Goal: Information Seeking & Learning: Check status

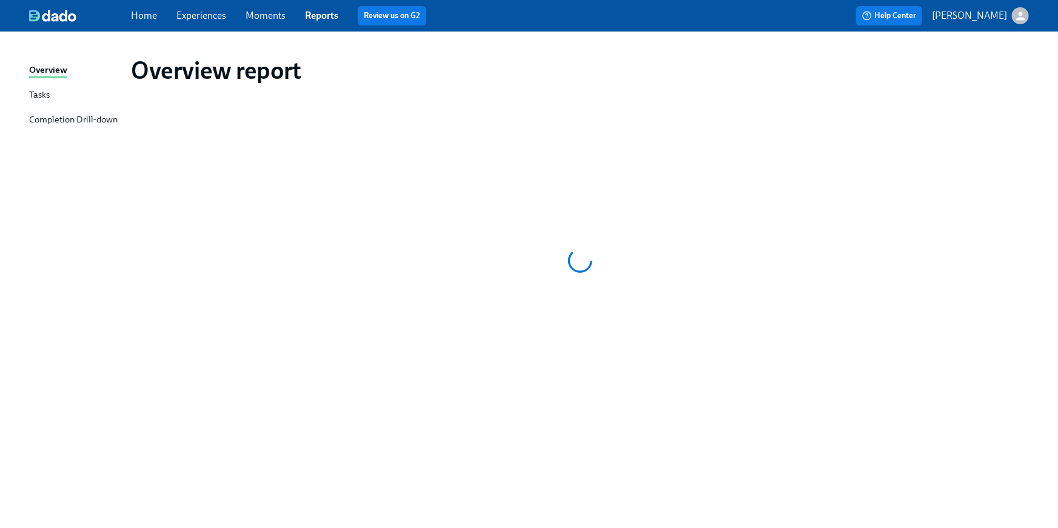
click at [133, 15] on link "Home" at bounding box center [144, 16] width 26 height 12
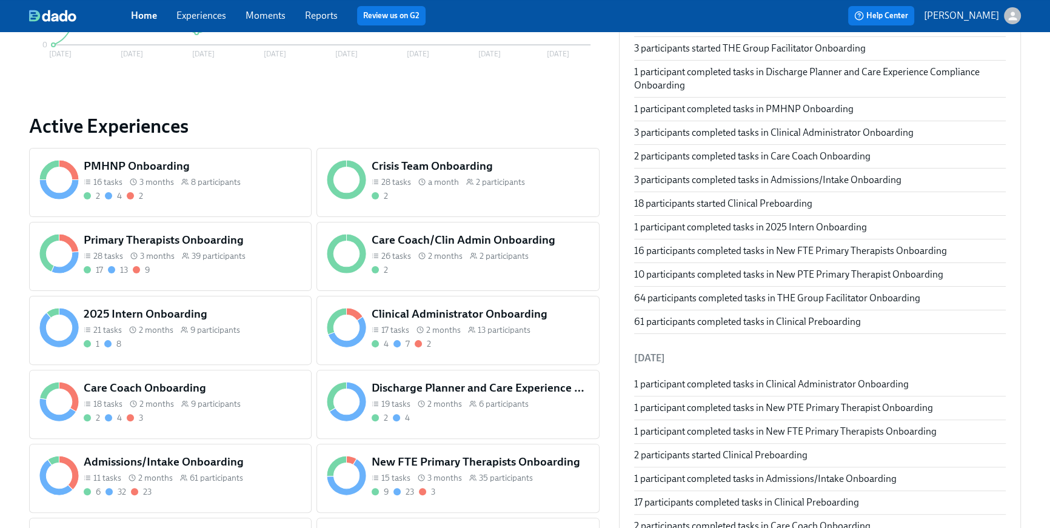
scroll to position [383, 0]
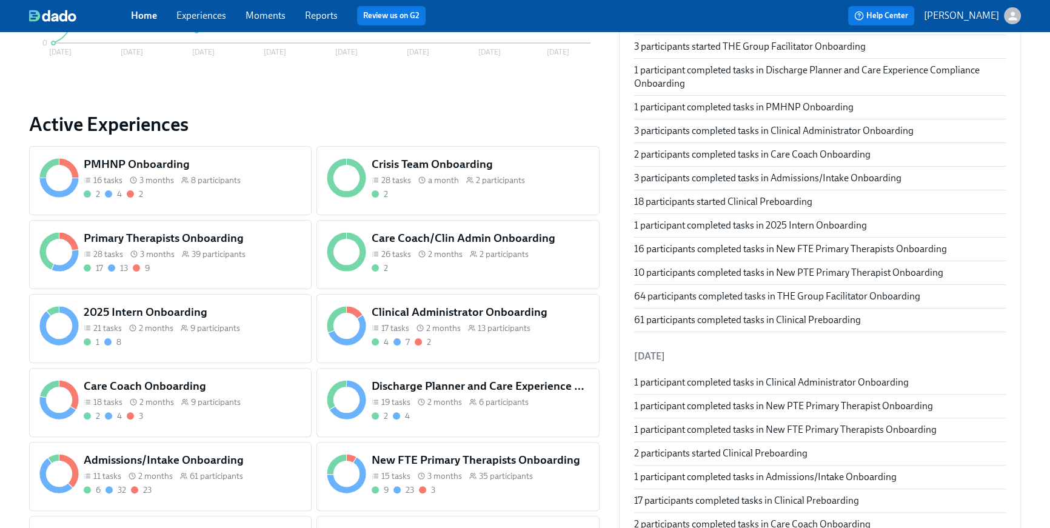
click at [252, 486] on div "6 32 23" at bounding box center [193, 490] width 218 height 12
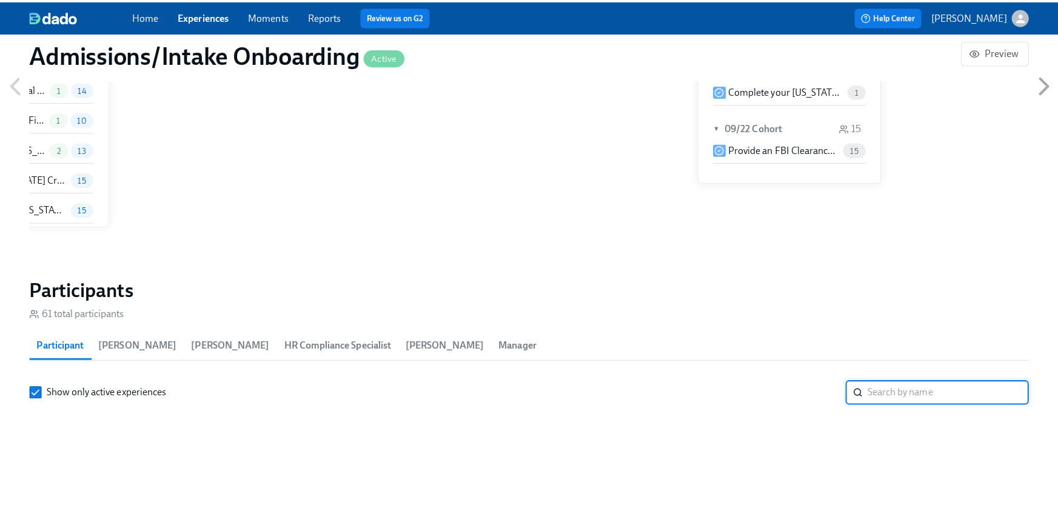
scroll to position [0, 5934]
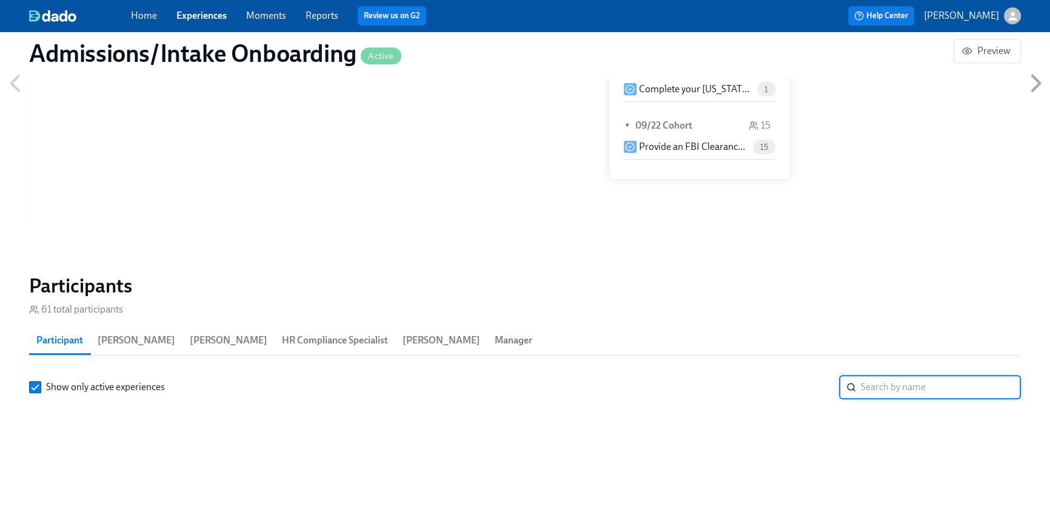
click at [890, 381] on input "search" at bounding box center [941, 387] width 160 height 24
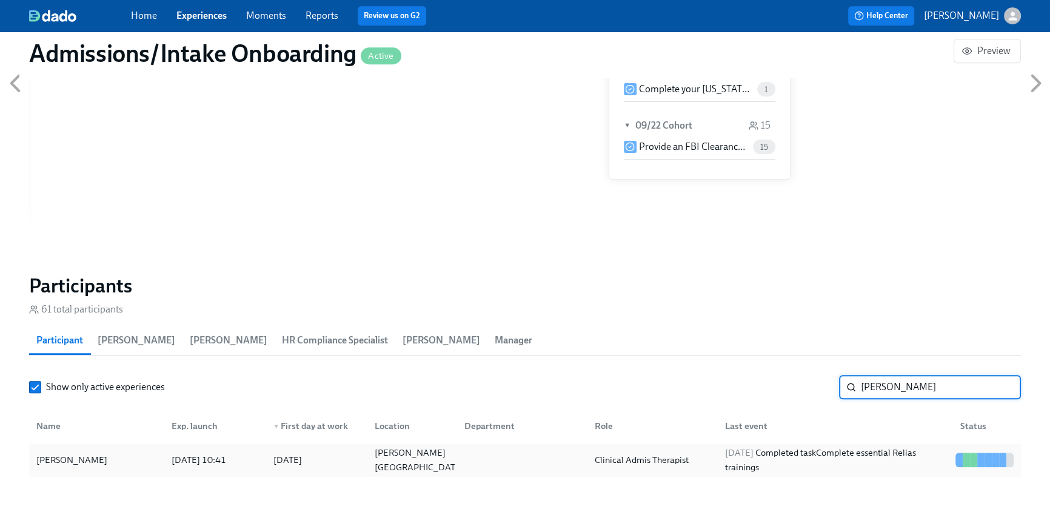
type input "[PERSON_NAME]"
click at [844, 463] on div "[DATE] Completed task Complete essential Relias trainings" at bounding box center [835, 459] width 230 height 29
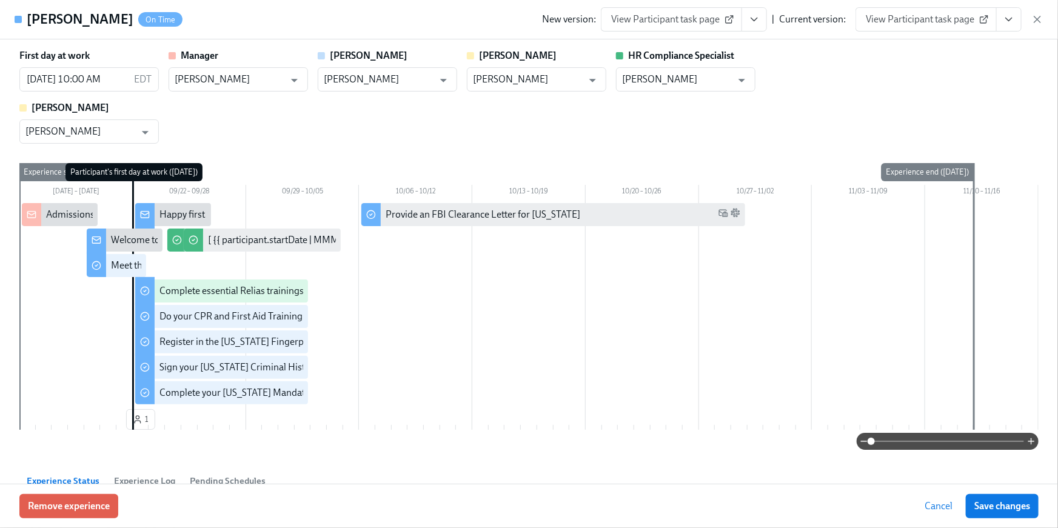
click at [1008, 27] on button "View task page" at bounding box center [1008, 19] width 25 height 24
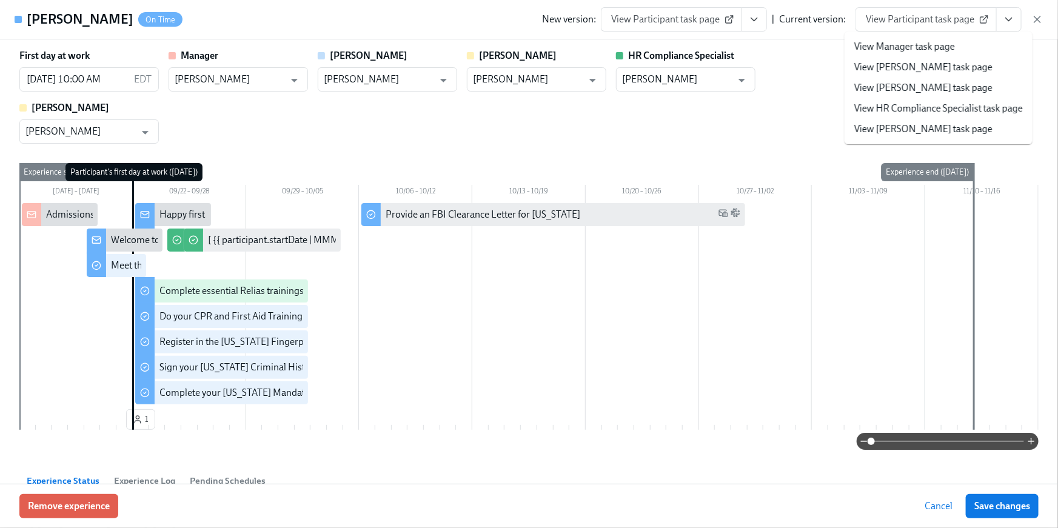
click at [960, 99] on li "View HR Compliance Specialist task page" at bounding box center [938, 108] width 188 height 21
click at [963, 110] on link "View HR Compliance Specialist task page" at bounding box center [938, 108] width 169 height 13
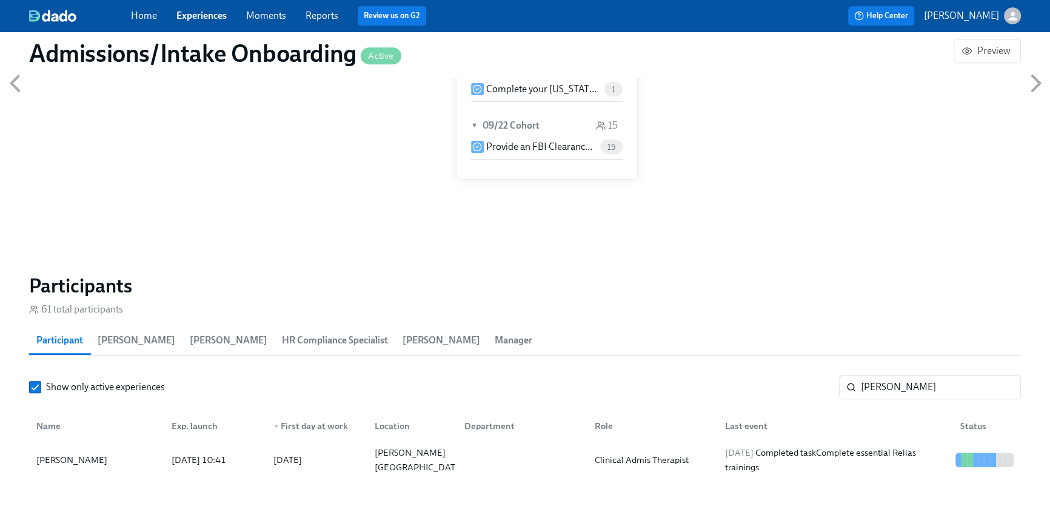
scroll to position [0, 6078]
click at [144, 20] on link "Home" at bounding box center [144, 16] width 26 height 12
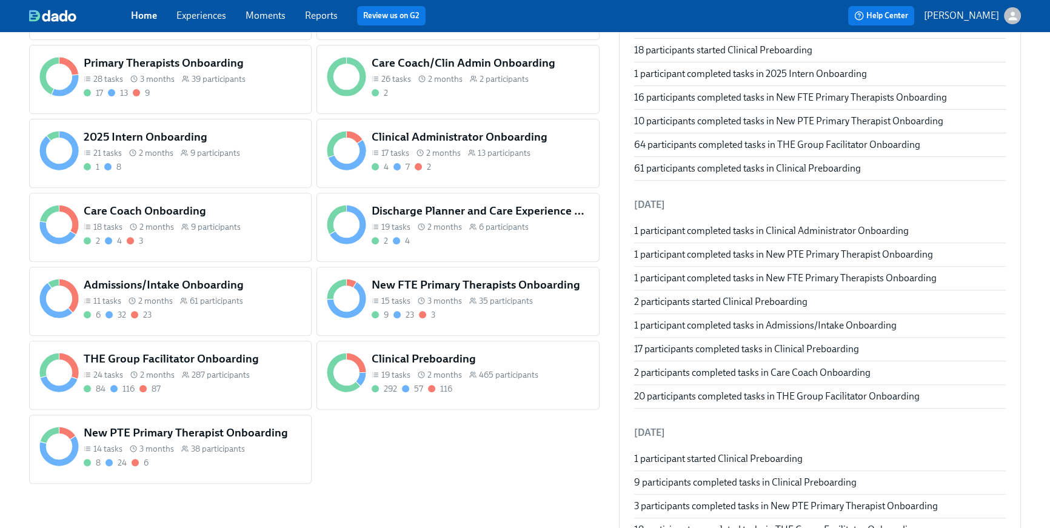
scroll to position [709, 0]
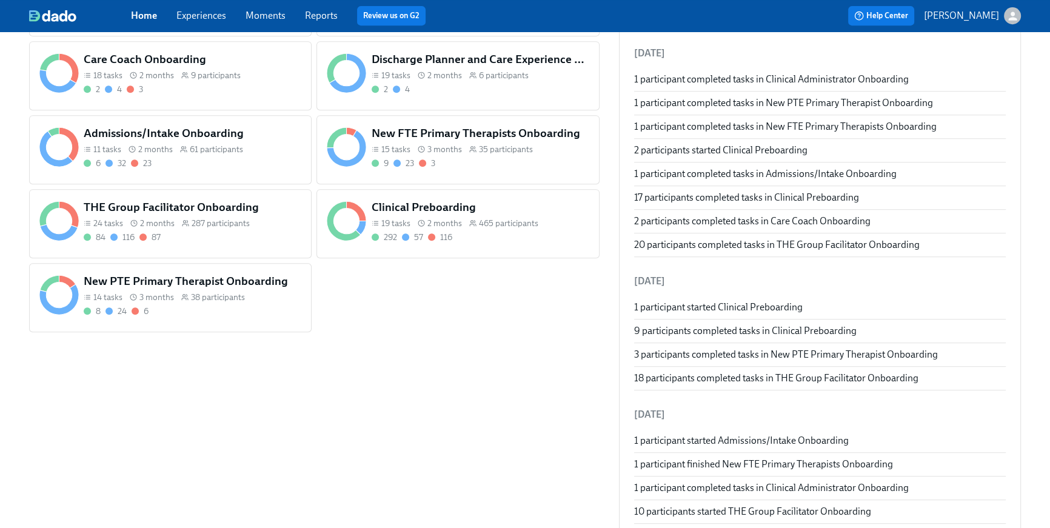
click at [246, 232] on div "84 116 87" at bounding box center [193, 238] width 218 height 12
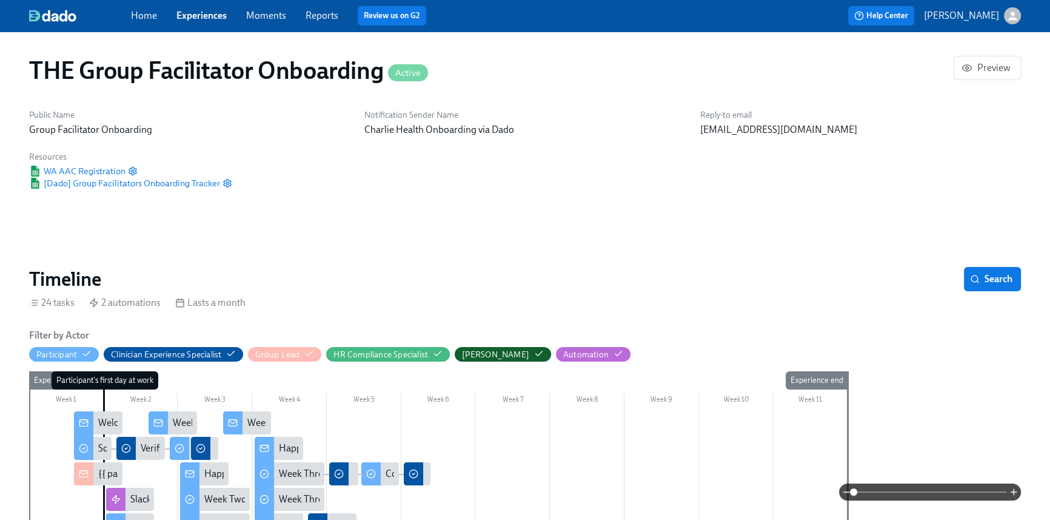
scroll to position [0, 15166]
type input "Melis"
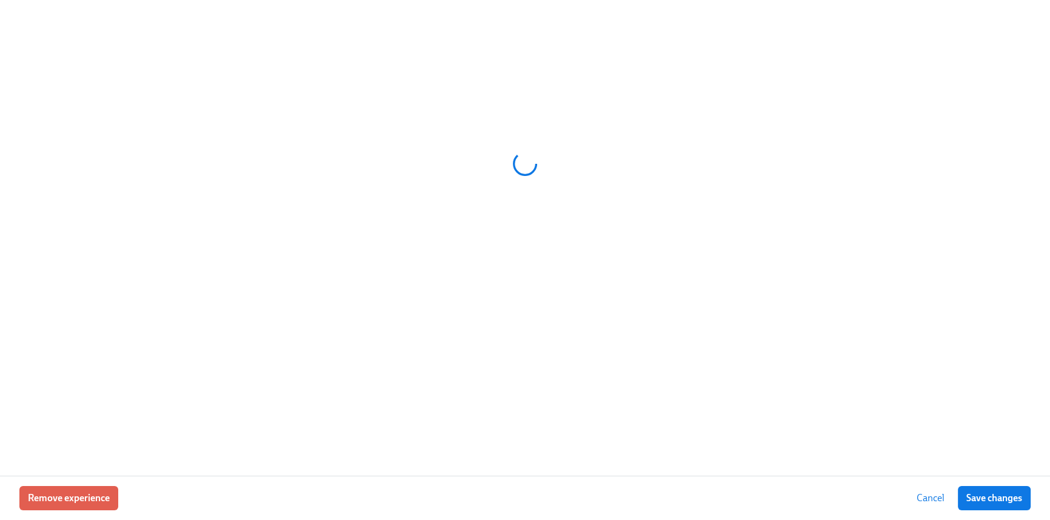
scroll to position [0, 17198]
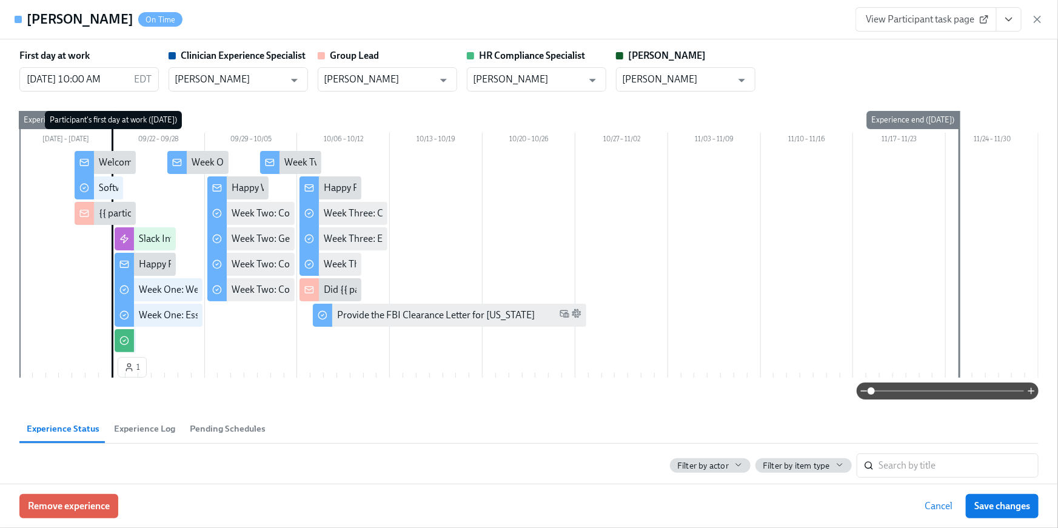
click at [1008, 20] on icon "View task page" at bounding box center [1009, 19] width 6 height 3
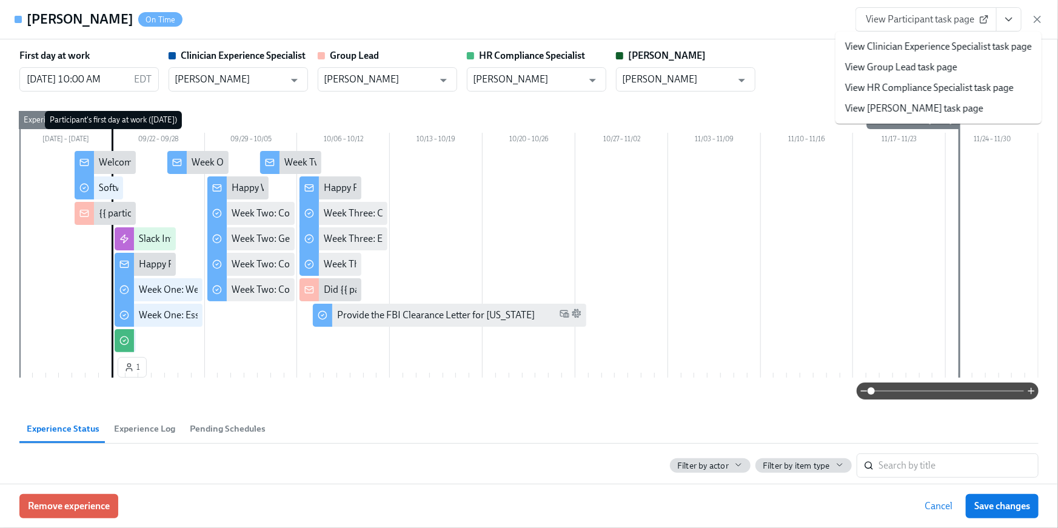
click at [957, 88] on link "View HR Compliance Specialist task page" at bounding box center [929, 87] width 169 height 13
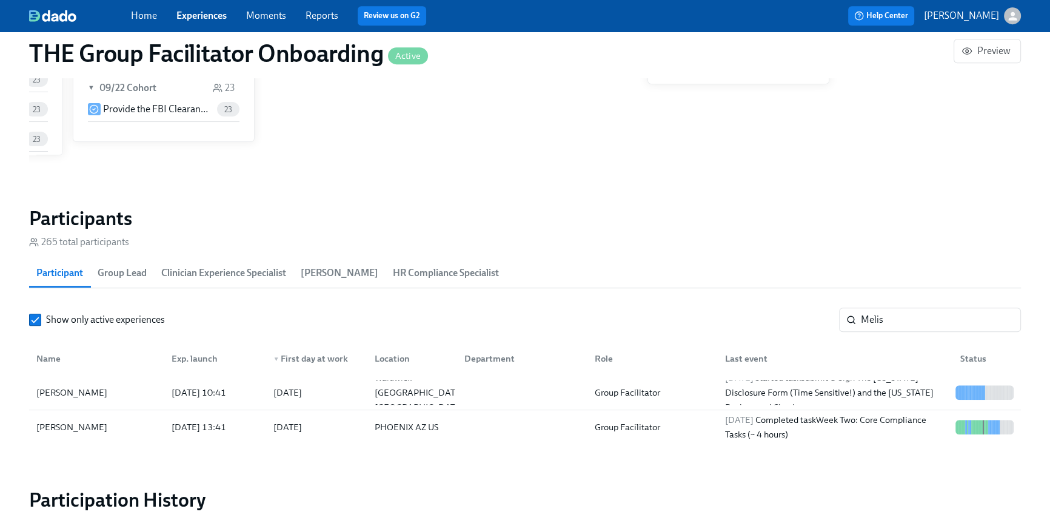
scroll to position [0, 17189]
click at [156, 19] on div "Home Experiences Moments Reports Review us on G2" at bounding box center [353, 15] width 445 height 19
click at [145, 15] on link "Home" at bounding box center [144, 16] width 26 height 12
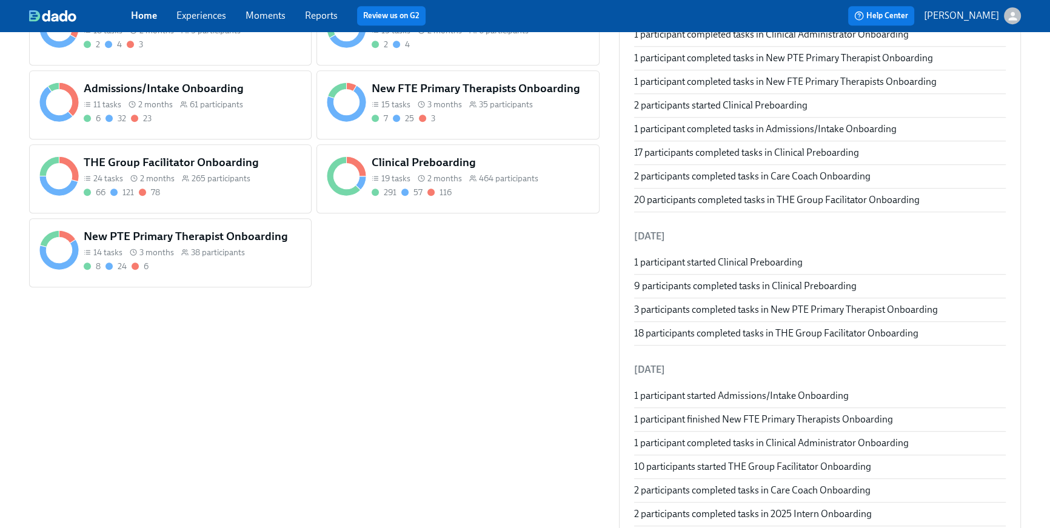
scroll to position [734, 0]
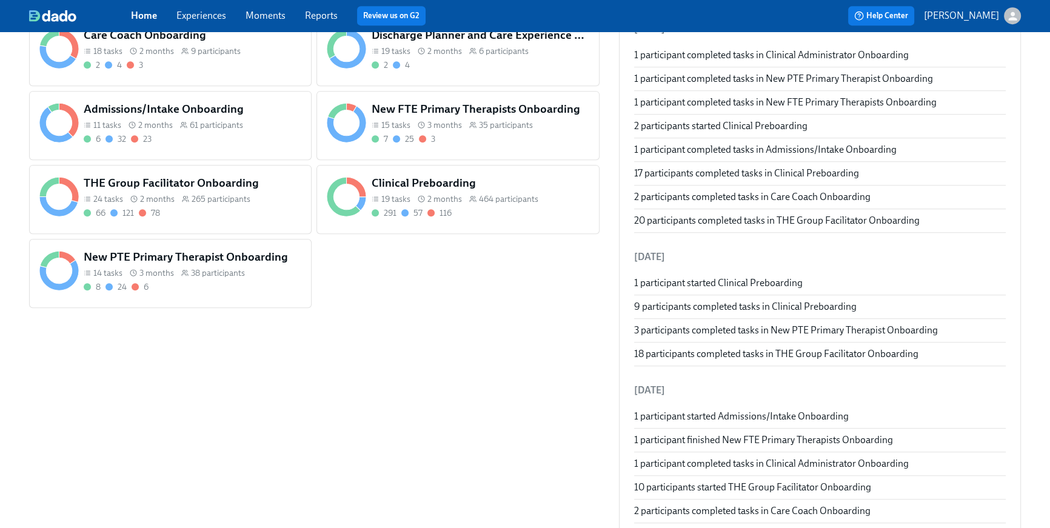
click at [218, 138] on div "6 32 23" at bounding box center [193, 139] width 218 height 12
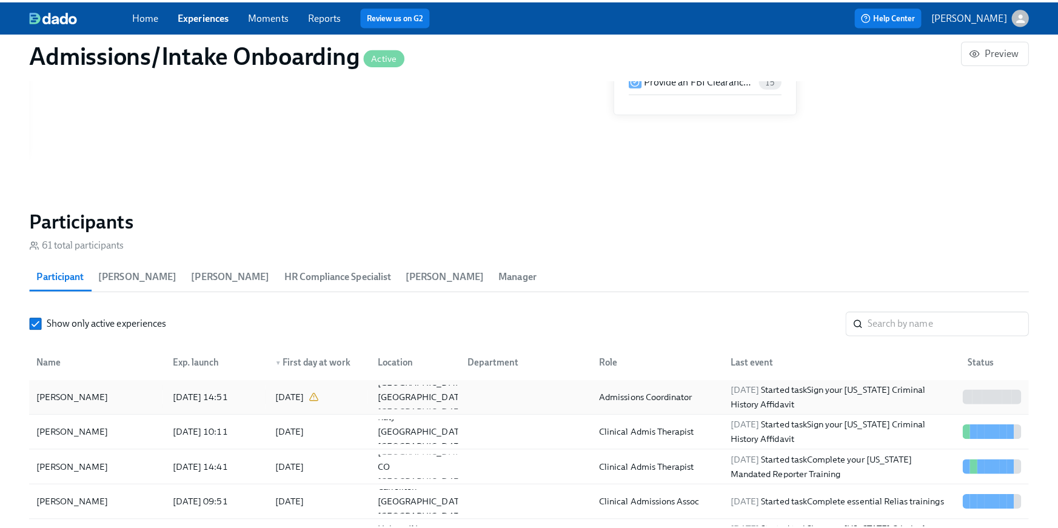
scroll to position [901, 0]
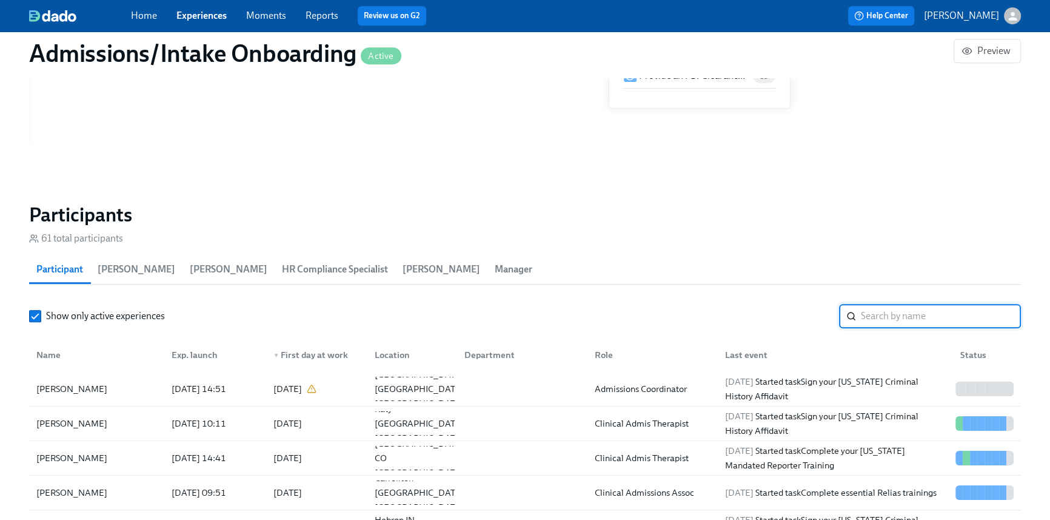
click at [870, 319] on input "search" at bounding box center [941, 316] width 160 height 24
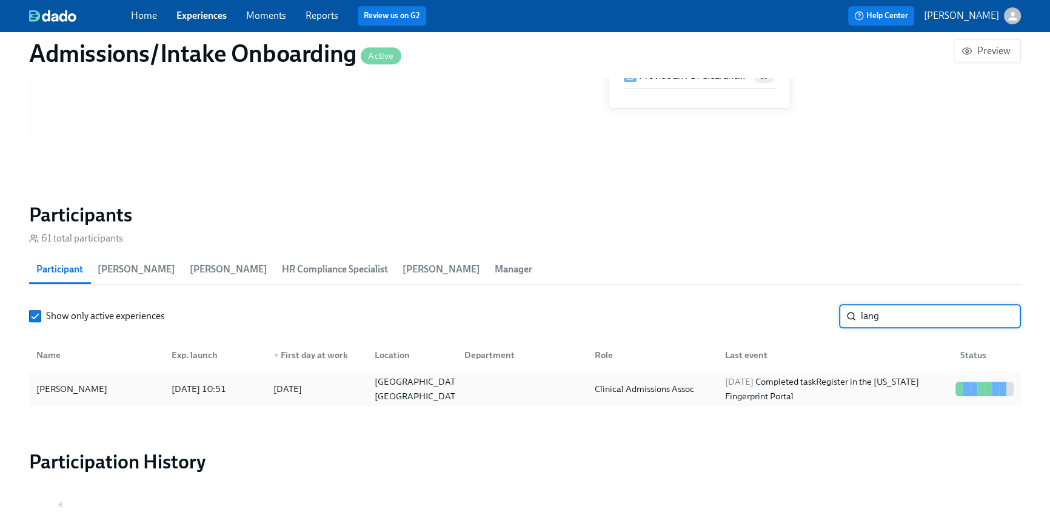
click at [819, 392] on div "[DATE] Completed task Register in the [US_STATE] Fingerprint Portal" at bounding box center [835, 388] width 230 height 29
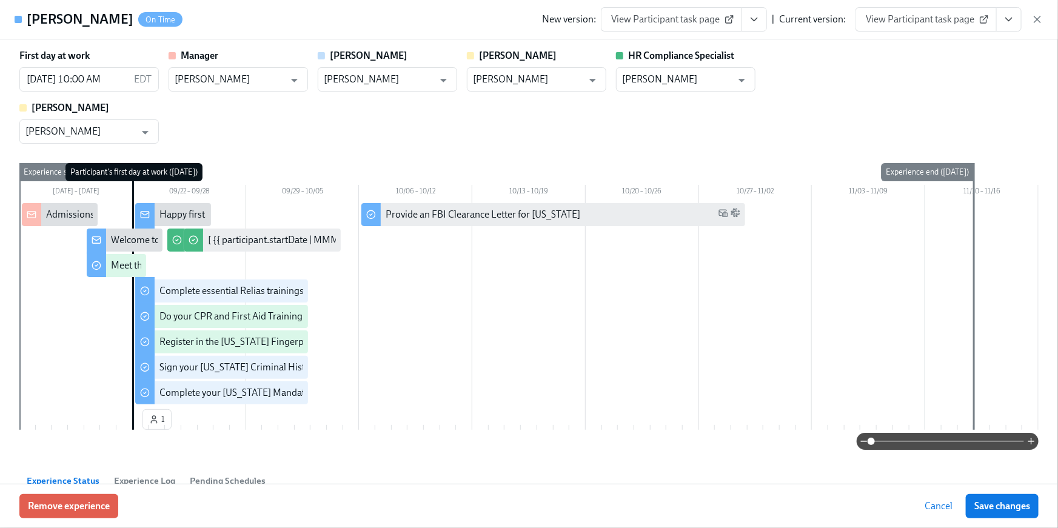
click at [1014, 22] on icon "View task page" at bounding box center [1009, 19] width 12 height 12
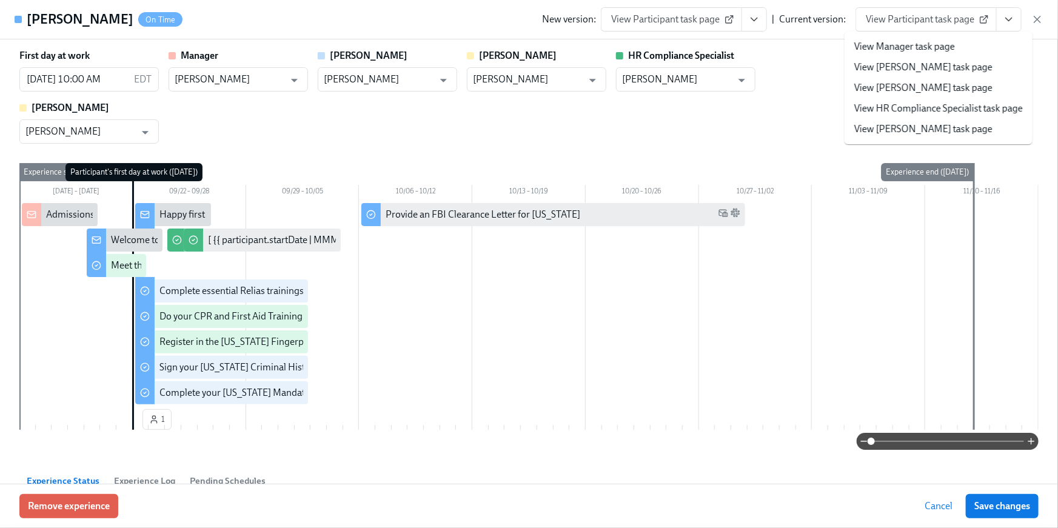
click at [961, 103] on link "View HR Compliance Specialist task page" at bounding box center [938, 108] width 169 height 13
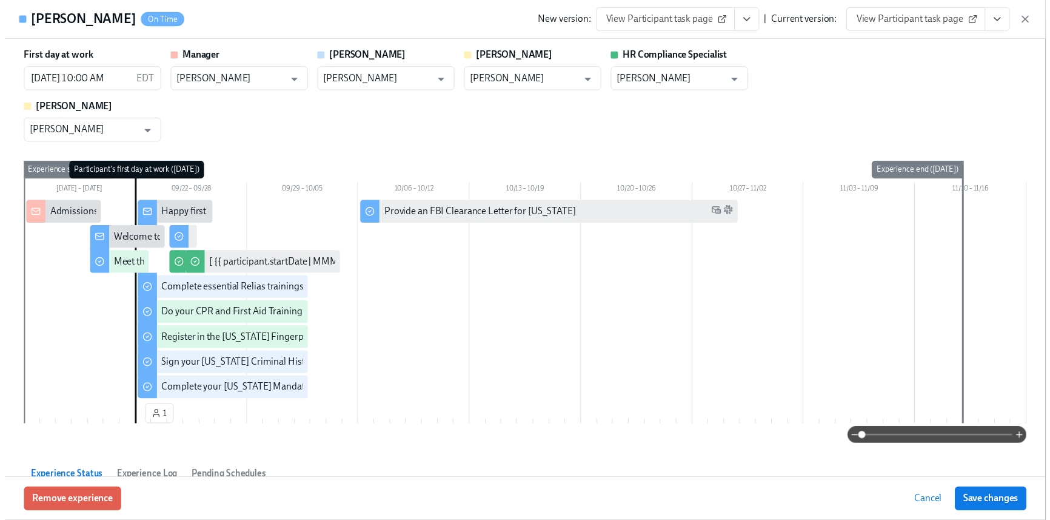
scroll to position [0, 6087]
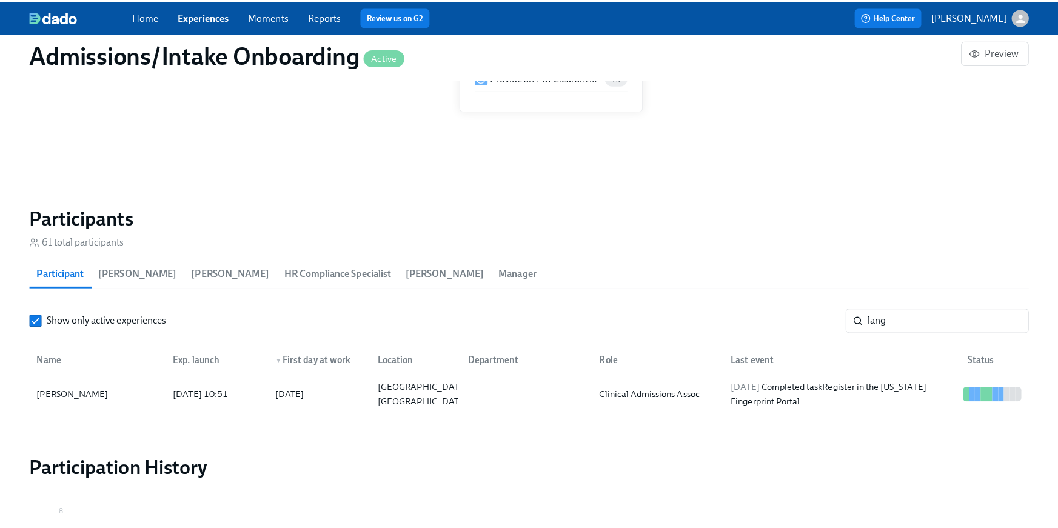
scroll to position [0, 6078]
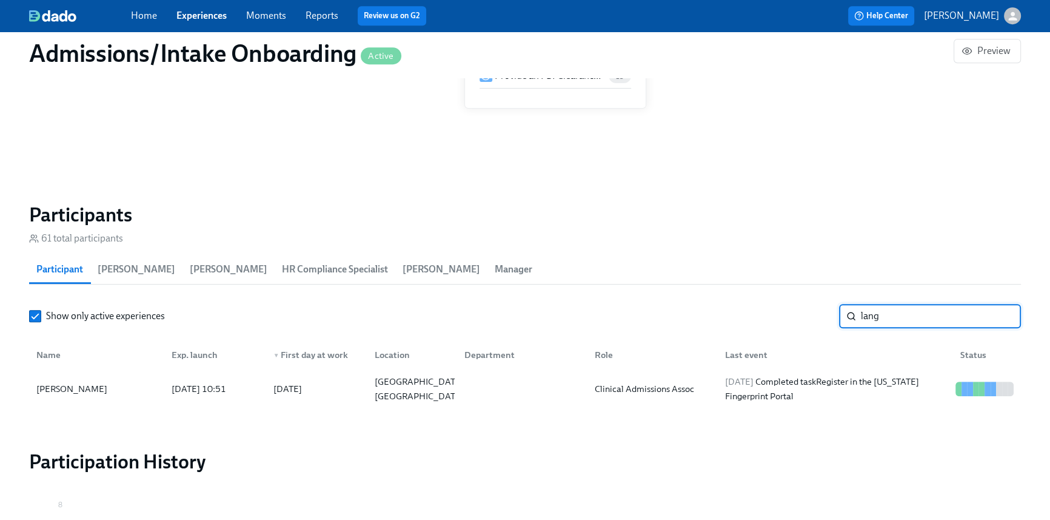
drag, startPoint x: 895, startPoint y: 311, endPoint x: 801, endPoint y: 306, distance: 94.1
click at [801, 306] on div "Show only active experiences lang ​" at bounding box center [525, 316] width 992 height 24
type input "love"
click at [775, 387] on div "[DATE] Started task Complete your [US_STATE] Mandated Reporter Training" at bounding box center [835, 388] width 230 height 29
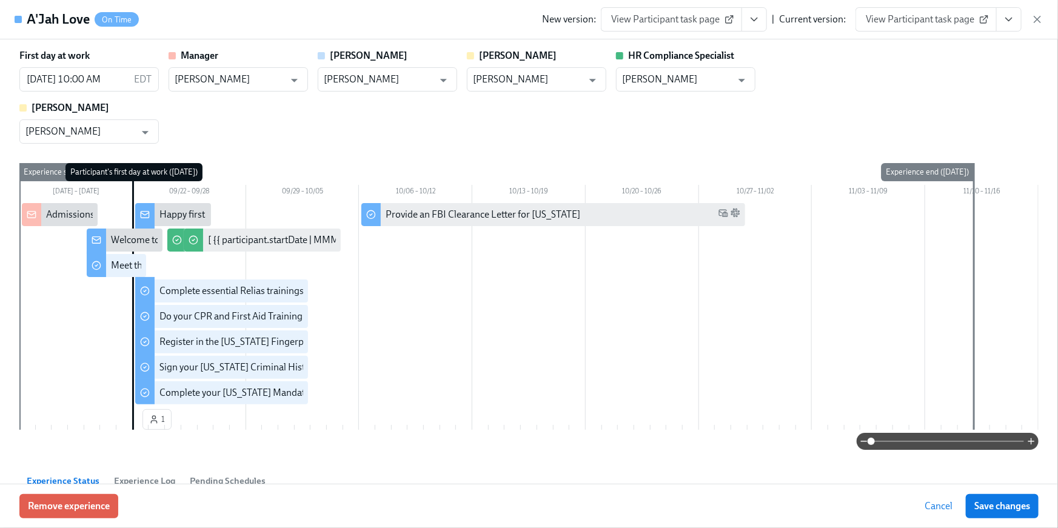
click at [1011, 22] on icon "View task page" at bounding box center [1009, 19] width 12 height 12
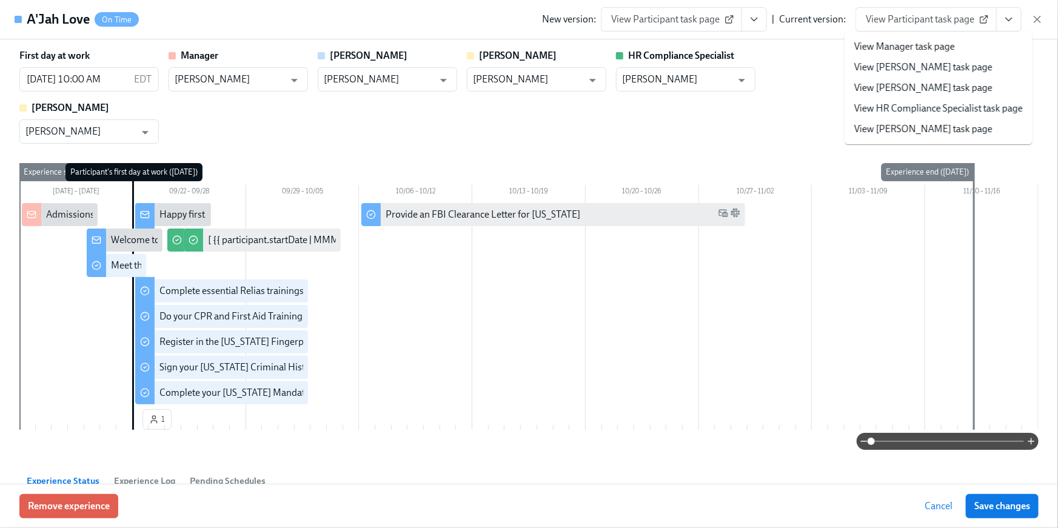
click at [947, 110] on link "View HR Compliance Specialist task page" at bounding box center [938, 108] width 169 height 13
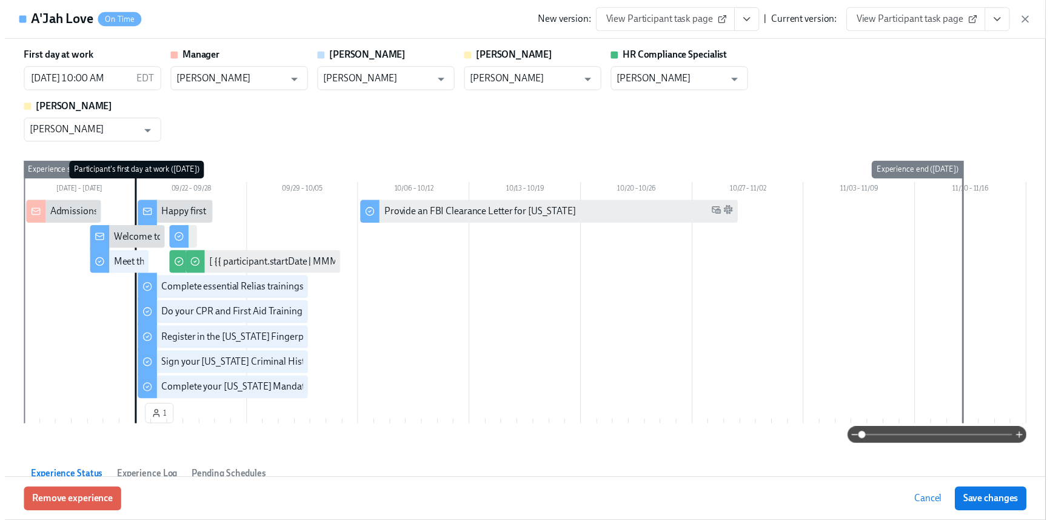
scroll to position [0, 6087]
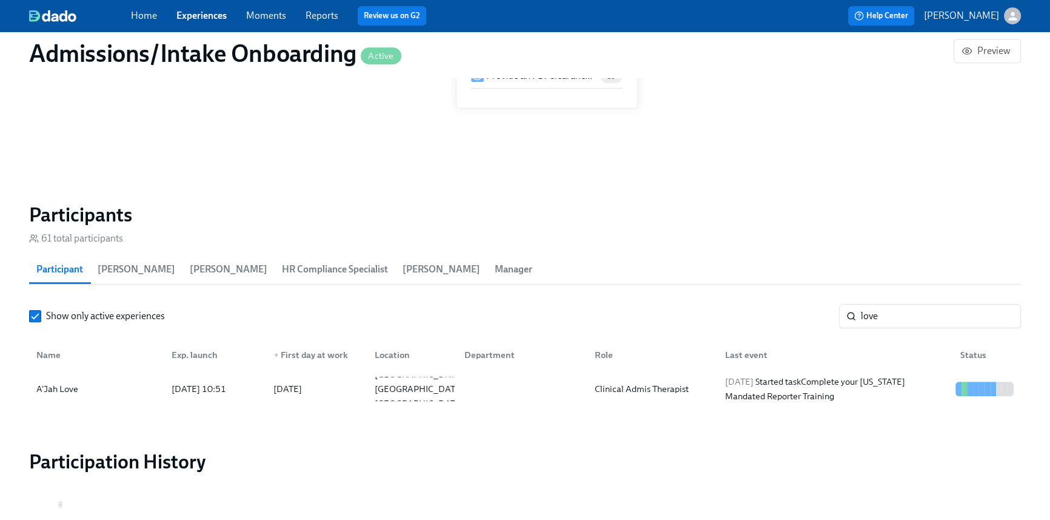
scroll to position [0, 6078]
click at [913, 392] on div "[DATE] Started task Complete your [US_STATE] Mandated Reporter Training" at bounding box center [835, 388] width 230 height 29
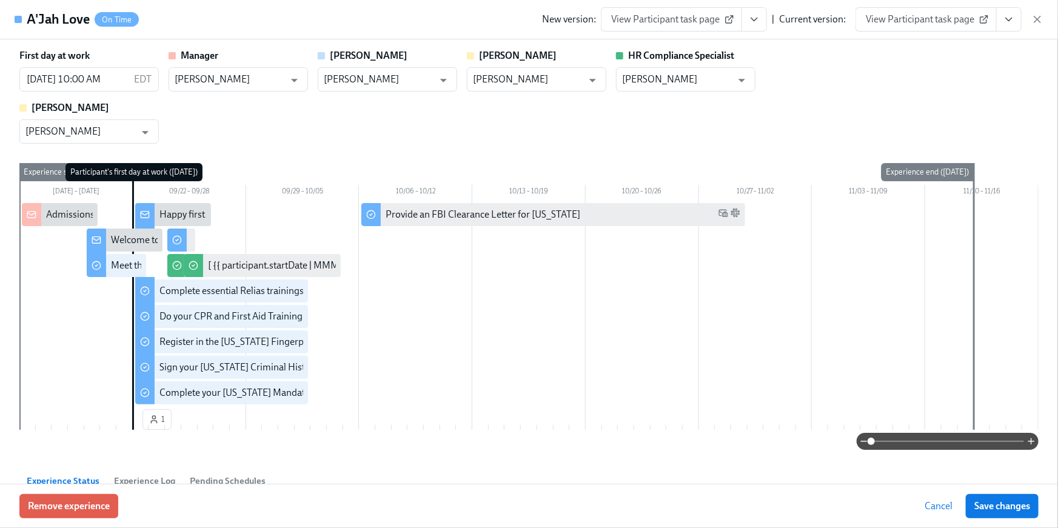
click at [1008, 28] on button "View task page" at bounding box center [1008, 19] width 25 height 24
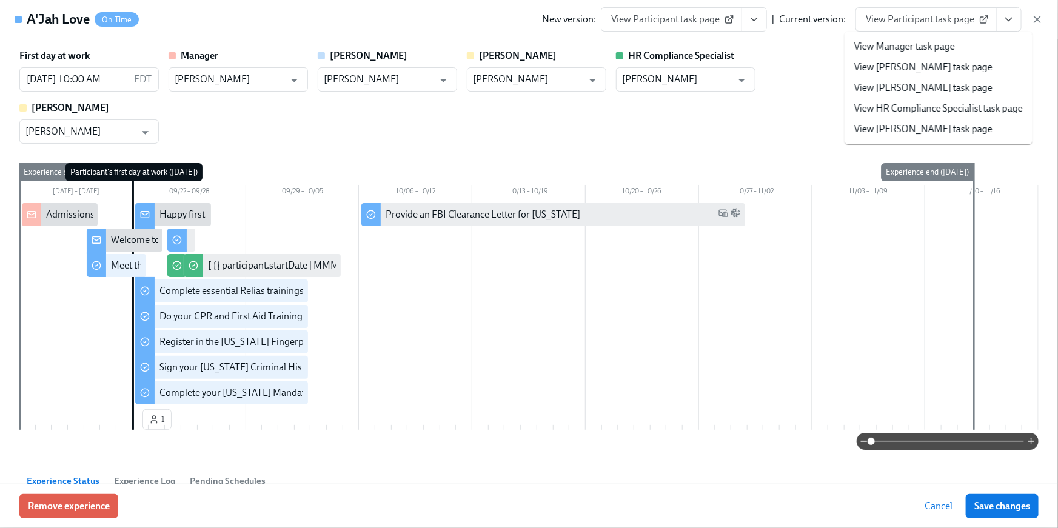
click at [965, 102] on link "View HR Compliance Specialist task page" at bounding box center [938, 108] width 169 height 13
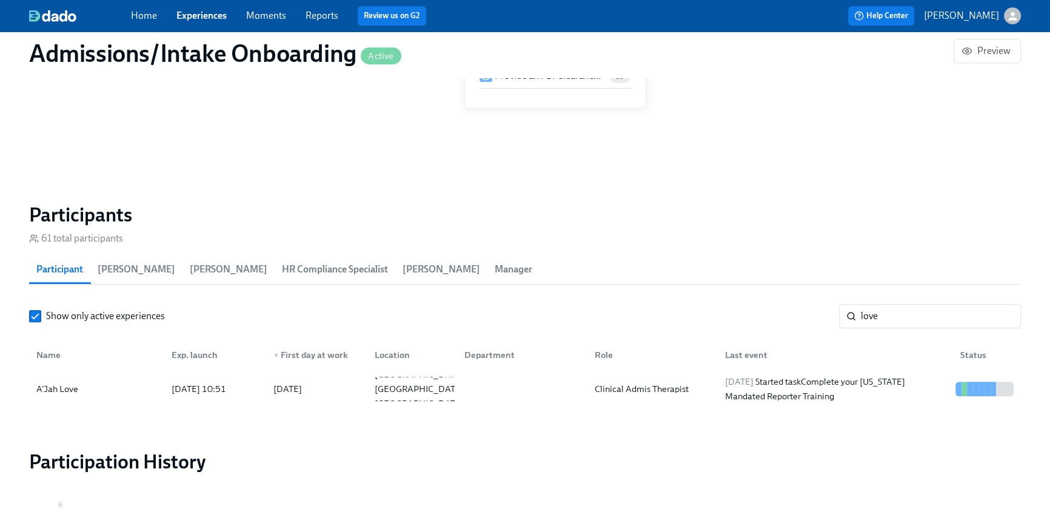
click at [138, 24] on div "Home Experiences Moments Reports Review us on G2" at bounding box center [353, 15] width 445 height 19
click at [139, 17] on link "Home" at bounding box center [144, 16] width 26 height 12
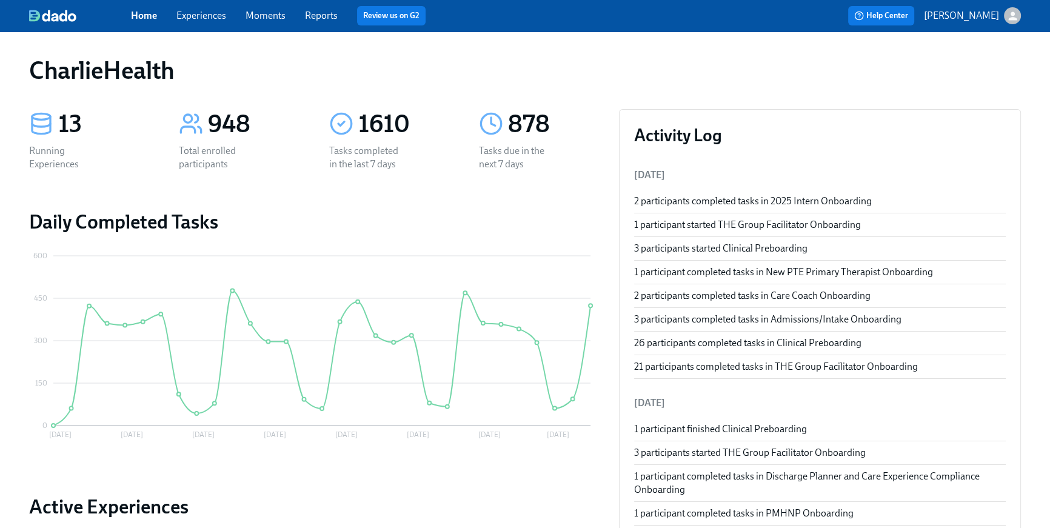
drag, startPoint x: 153, startPoint y: 21, endPoint x: 169, endPoint y: 36, distance: 21.4
click at [154, 21] on link "Home" at bounding box center [144, 16] width 26 height 12
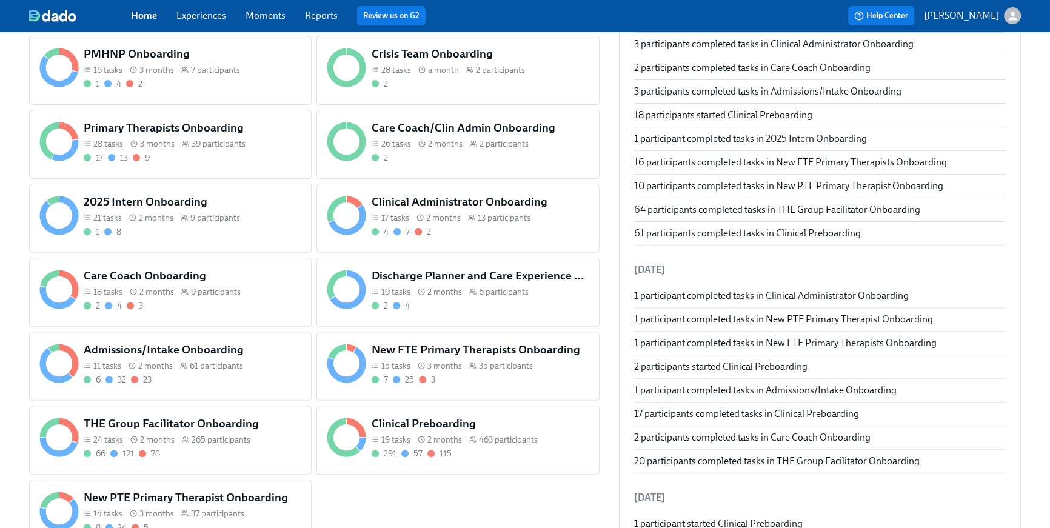
scroll to position [504, 0]
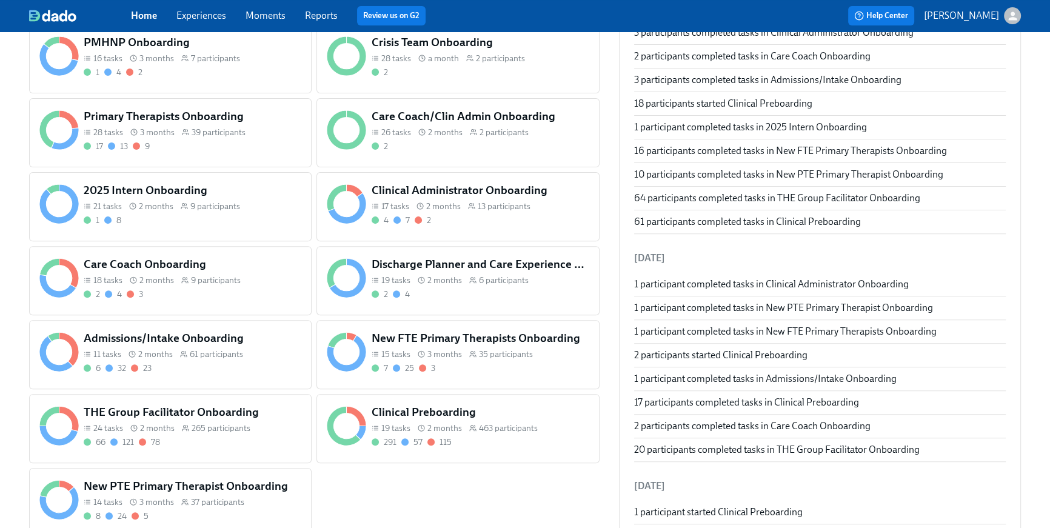
click at [219, 416] on h5 "THE Group Facilitator Onboarding" at bounding box center [193, 412] width 218 height 16
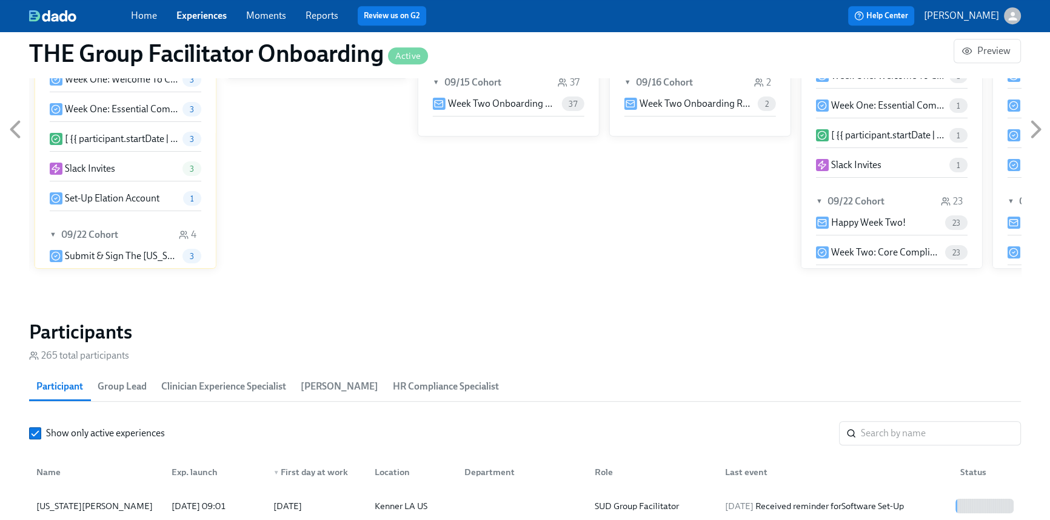
scroll to position [764, 0]
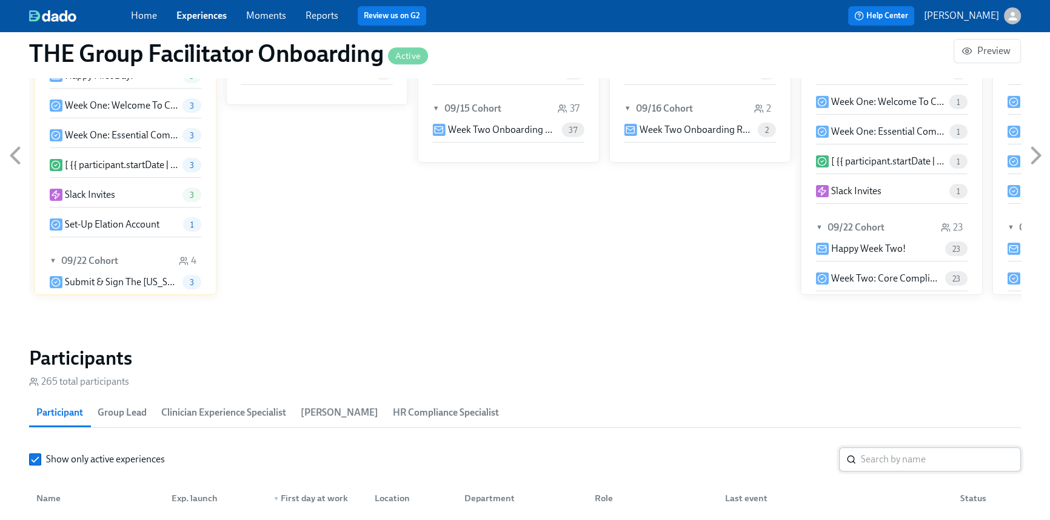
click at [888, 461] on input "search" at bounding box center [941, 459] width 160 height 24
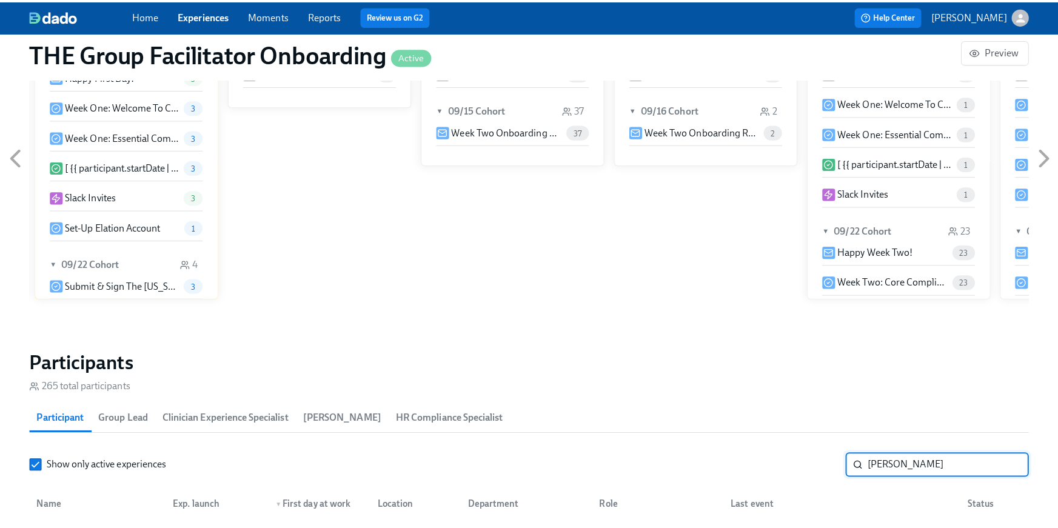
scroll to position [1043, 0]
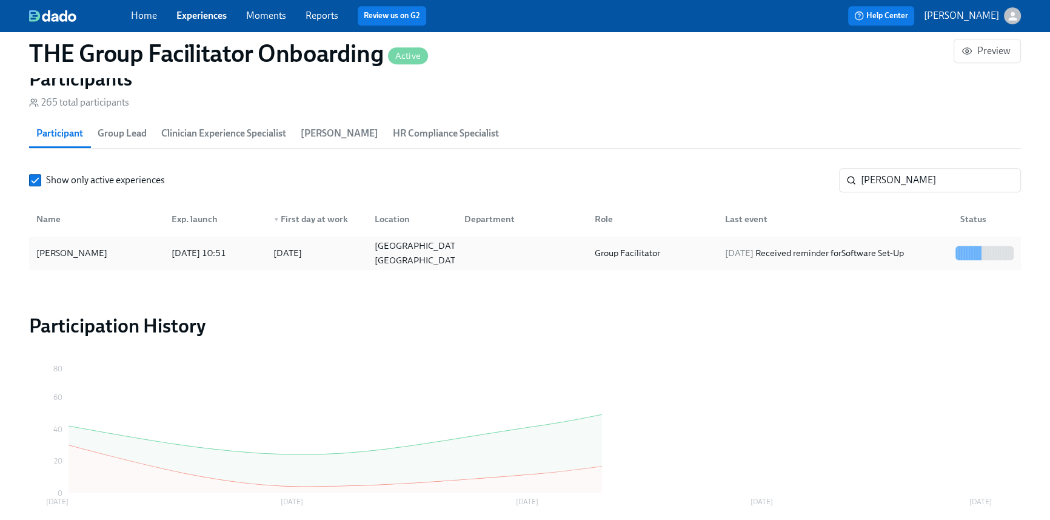
click at [533, 246] on div at bounding box center [520, 253] width 130 height 24
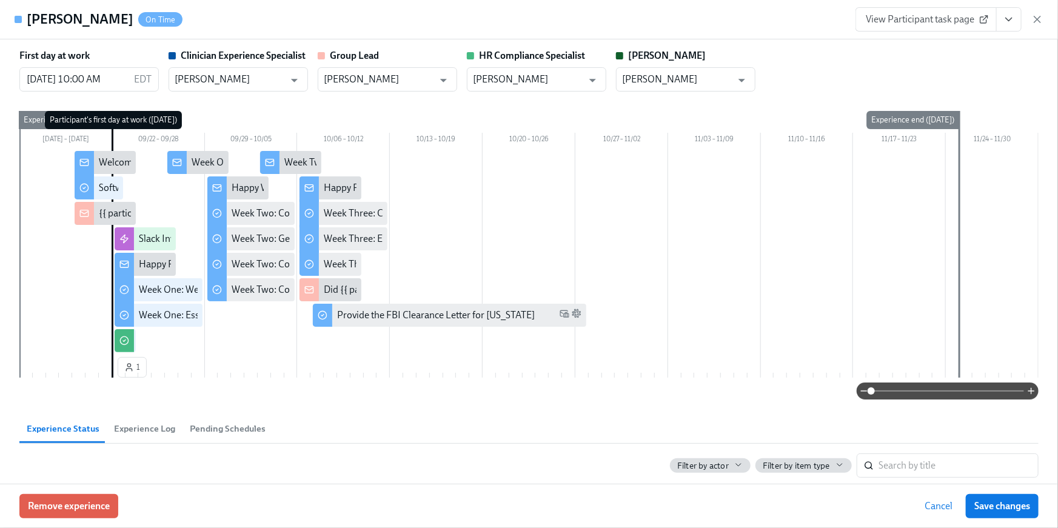
click at [1011, 24] on icon "View task page" at bounding box center [1009, 19] width 12 height 12
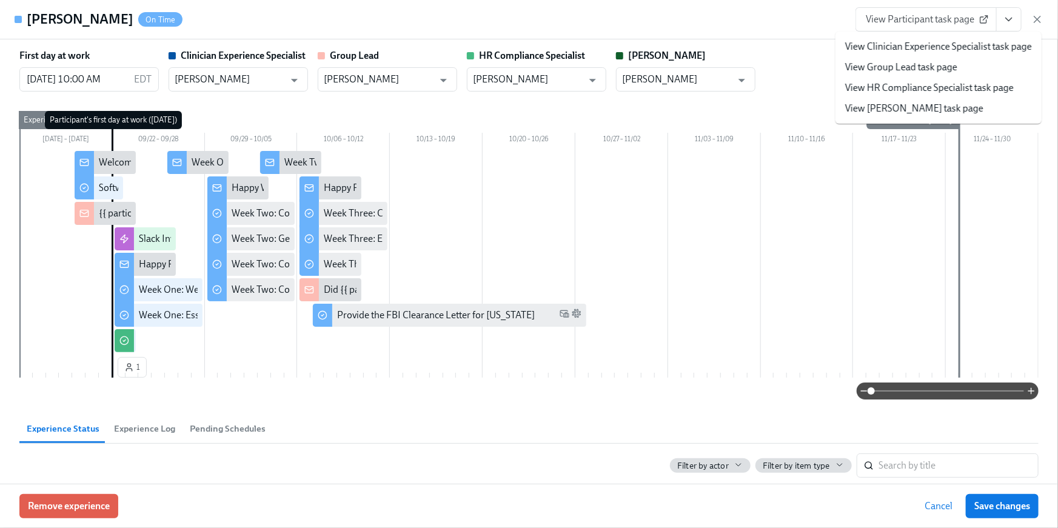
click at [956, 91] on link "View HR Compliance Specialist task page" at bounding box center [929, 87] width 169 height 13
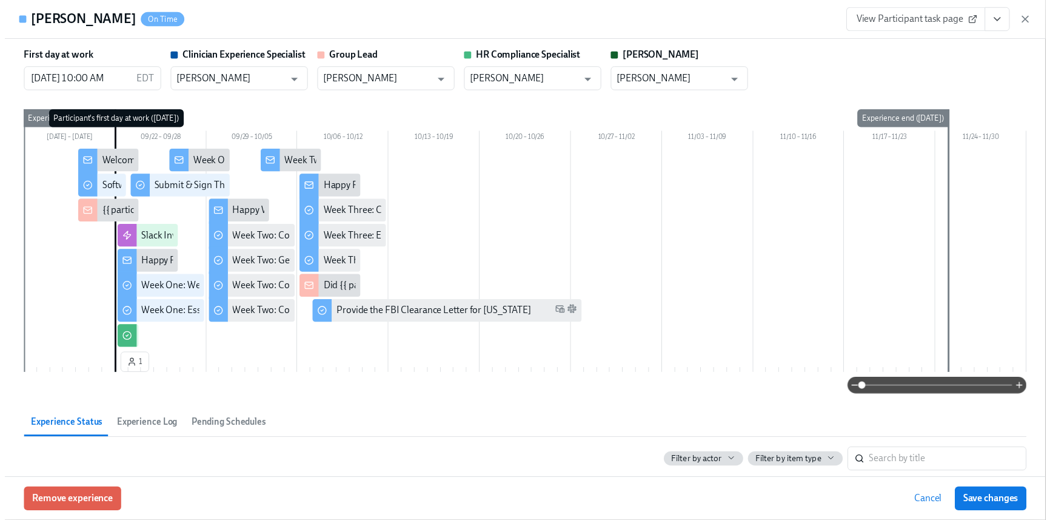
scroll to position [0, 17198]
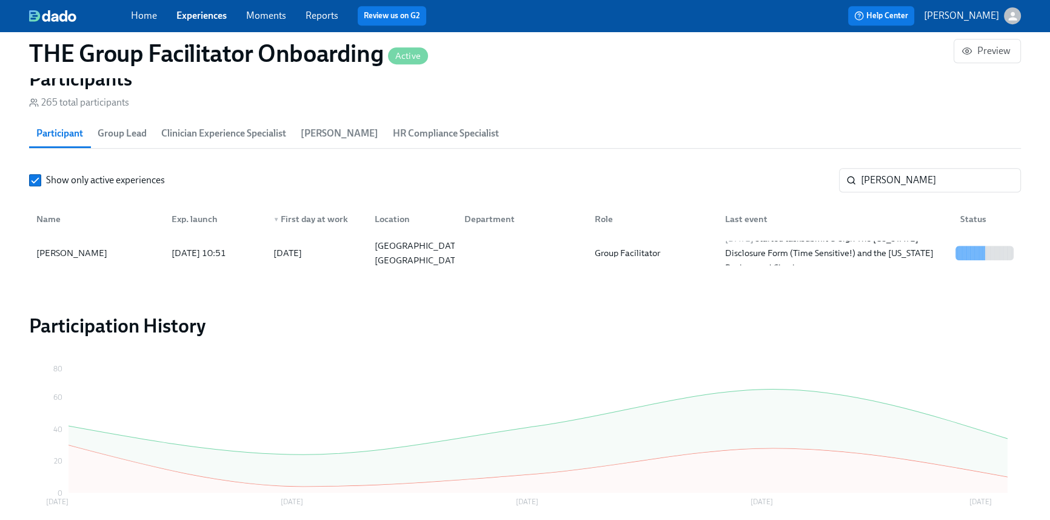
scroll to position [0, 17189]
drag, startPoint x: 892, startPoint y: 181, endPoint x: 822, endPoint y: 177, distance: 70.4
click at [822, 177] on div "Show only active experiences [PERSON_NAME] ​" at bounding box center [525, 180] width 992 height 24
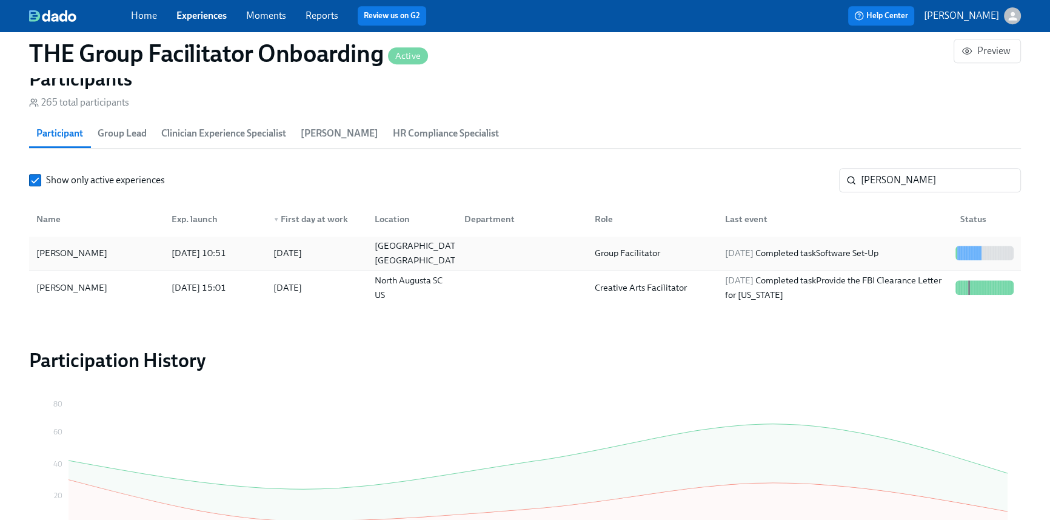
click at [496, 262] on div at bounding box center [520, 253] width 130 height 24
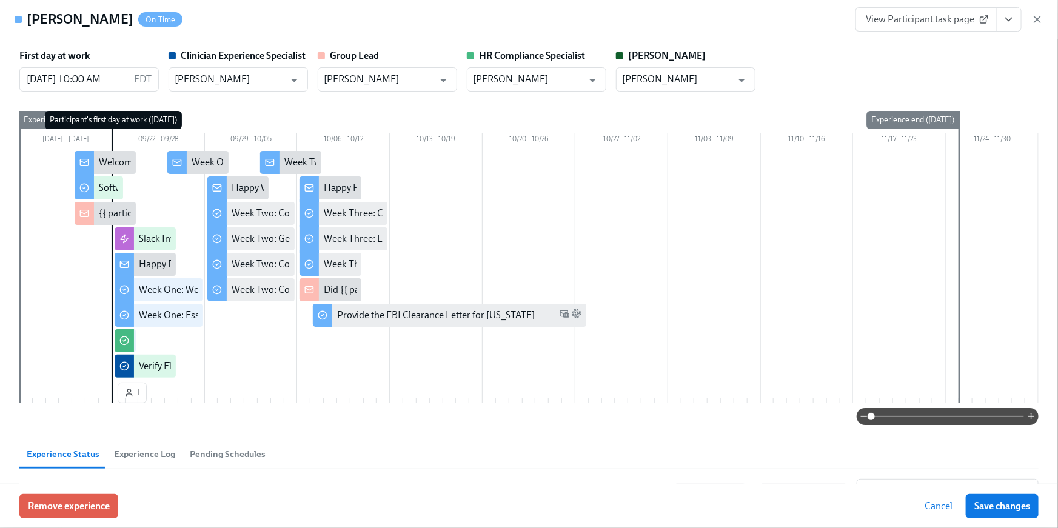
drag, startPoint x: 1015, startPoint y: 13, endPoint x: 1008, endPoint y: 30, distance: 18.8
click at [1014, 13] on icon "View task page" at bounding box center [1009, 19] width 12 height 12
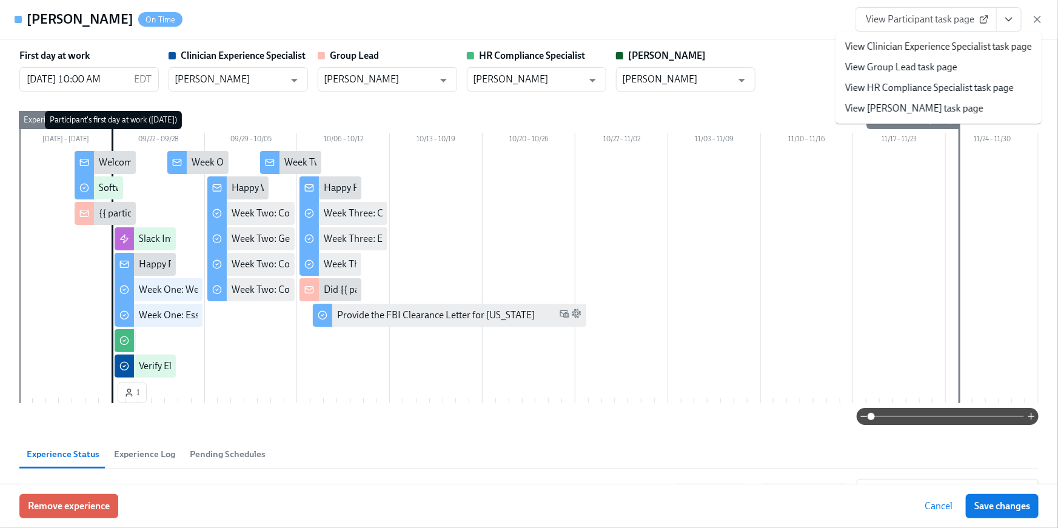
click at [953, 90] on link "View HR Compliance Specialist task page" at bounding box center [929, 87] width 169 height 13
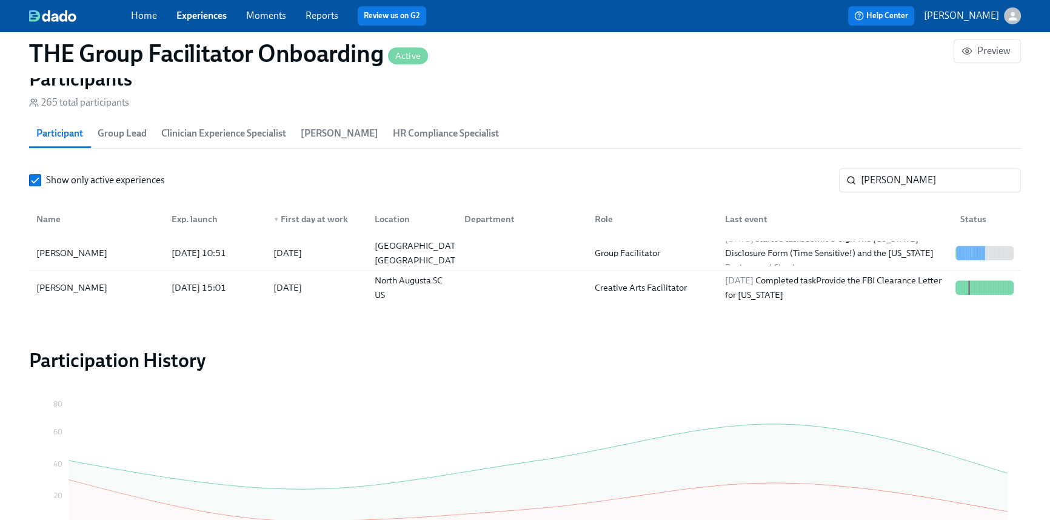
scroll to position [0, 17198]
drag, startPoint x: 906, startPoint y: 176, endPoint x: 788, endPoint y: 170, distance: 118.3
click at [814, 178] on div "Show only active experiences [PERSON_NAME] ​" at bounding box center [525, 180] width 992 height 24
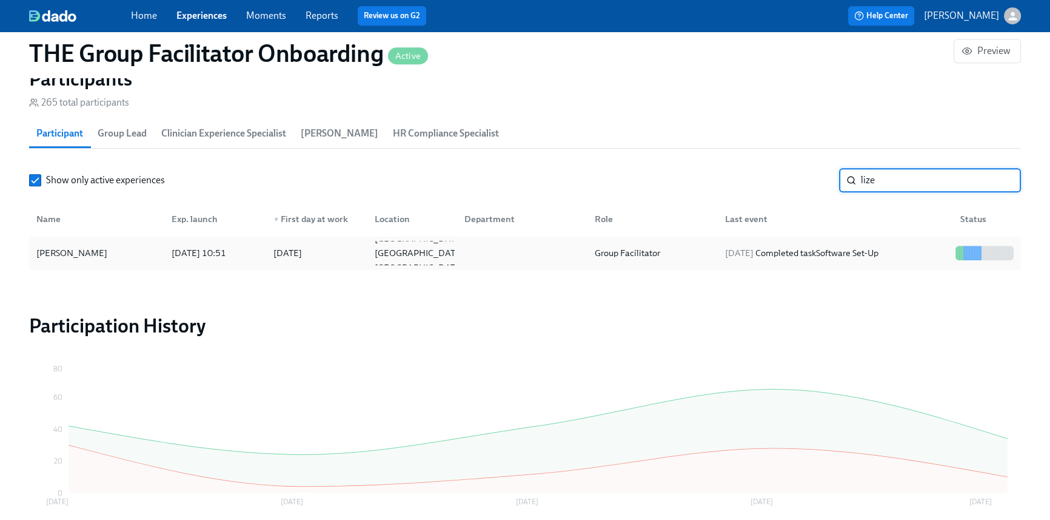
click at [754, 256] on span "[DATE]" at bounding box center [739, 252] width 28 height 11
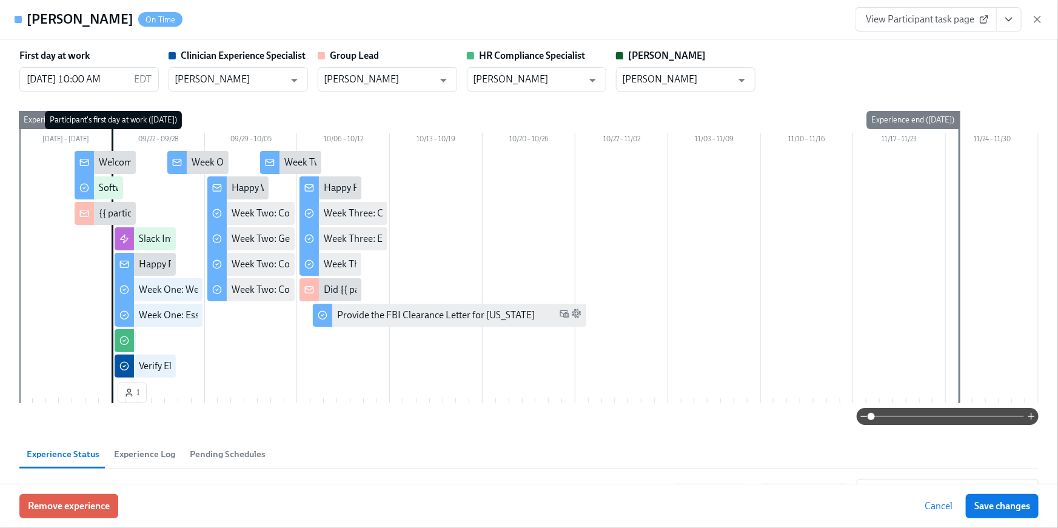
click at [1017, 22] on button "View task page" at bounding box center [1008, 19] width 25 height 24
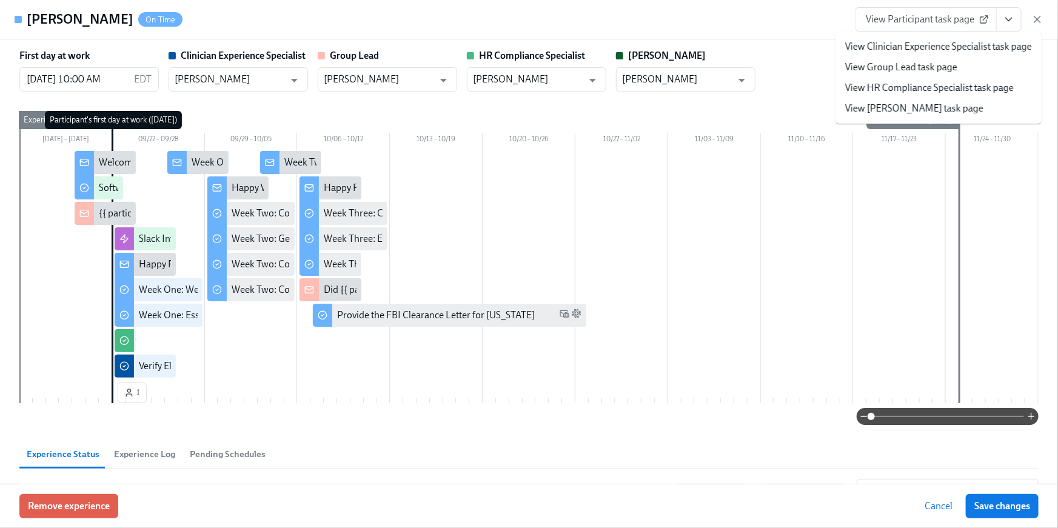
click at [994, 87] on link "View HR Compliance Specialist task page" at bounding box center [929, 87] width 169 height 13
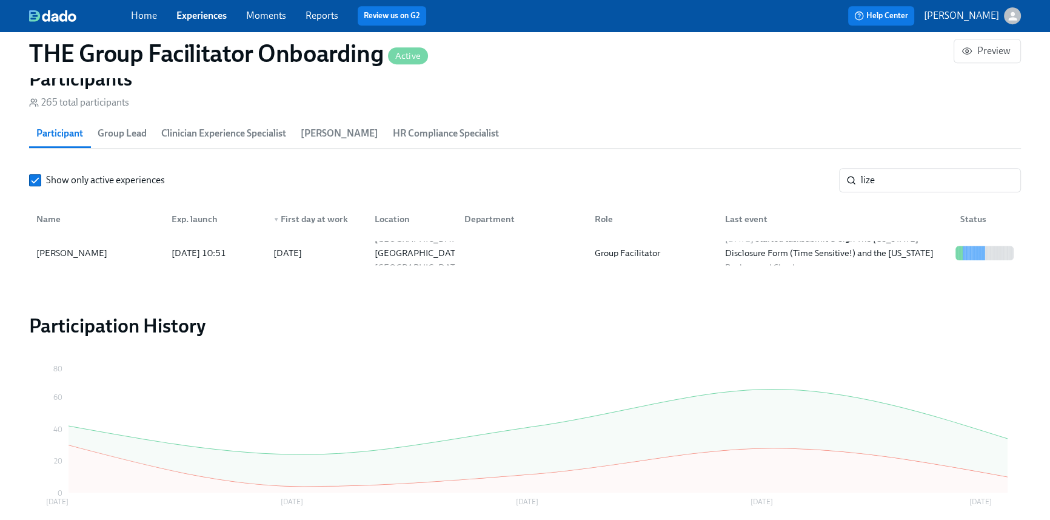
scroll to position [0, 17198]
drag, startPoint x: 883, startPoint y: 177, endPoint x: 821, endPoint y: 172, distance: 61.5
click at [821, 172] on div "Show only active experiences lize ​" at bounding box center [525, 180] width 992 height 24
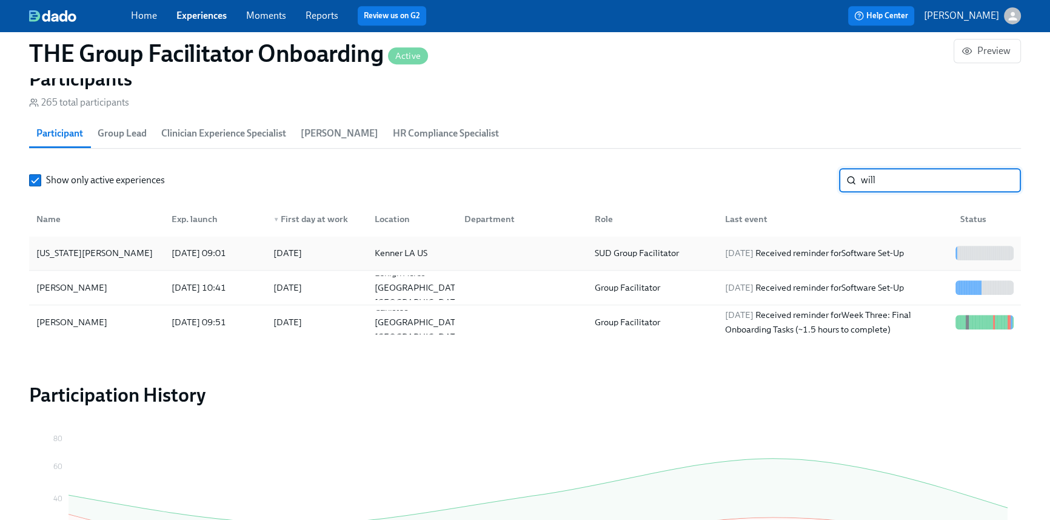
type input "will"
click at [815, 249] on div "[DATE] Received reminder for Software Set-Up" at bounding box center [814, 253] width 189 height 15
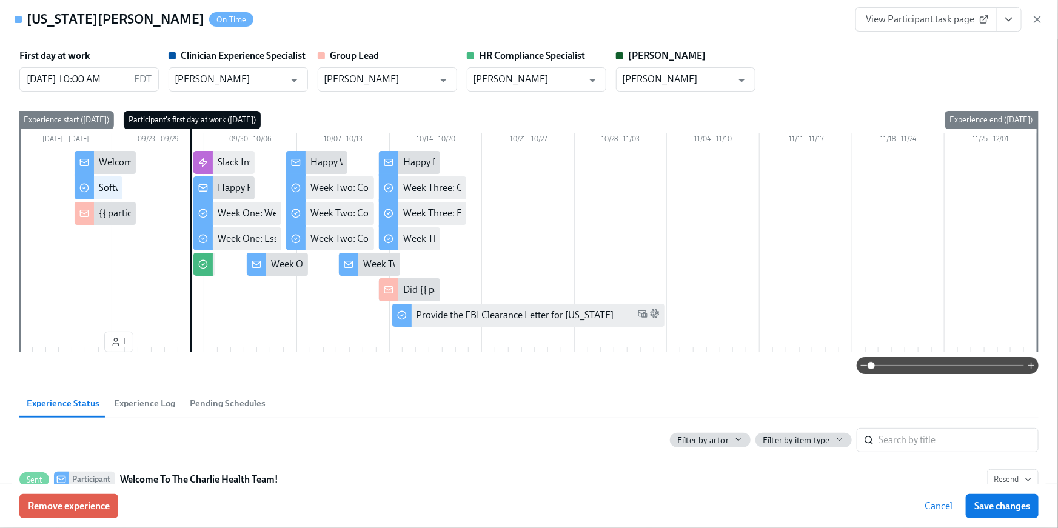
click at [1017, 15] on button "View task page" at bounding box center [1008, 19] width 25 height 24
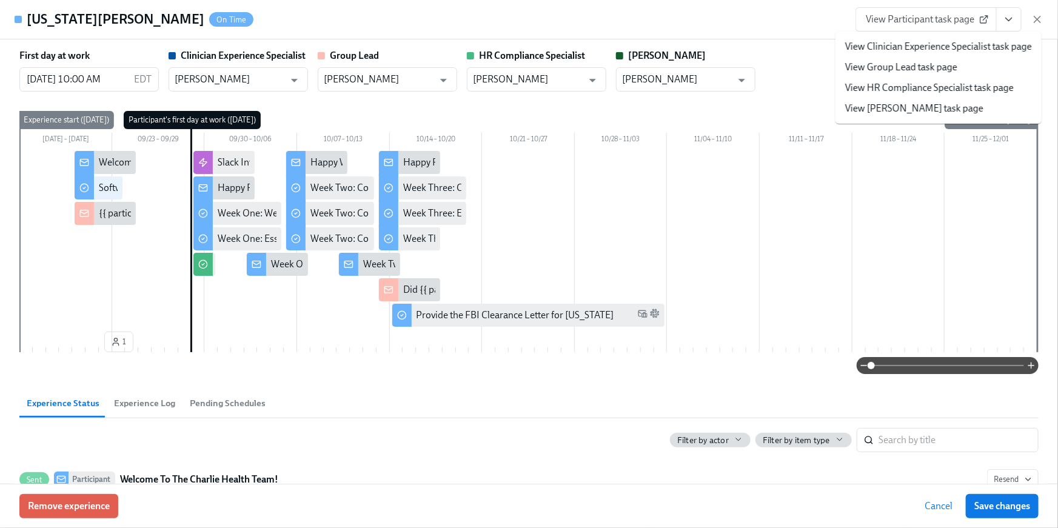
click at [992, 85] on link "View HR Compliance Specialist task page" at bounding box center [929, 87] width 169 height 13
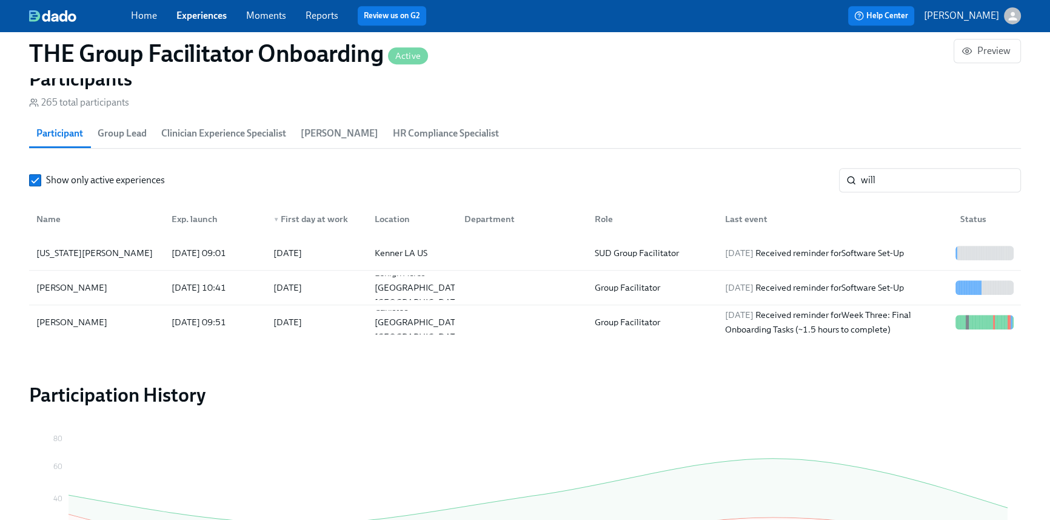
scroll to position [0, 17189]
click at [143, 15] on link "Home" at bounding box center [144, 16] width 26 height 12
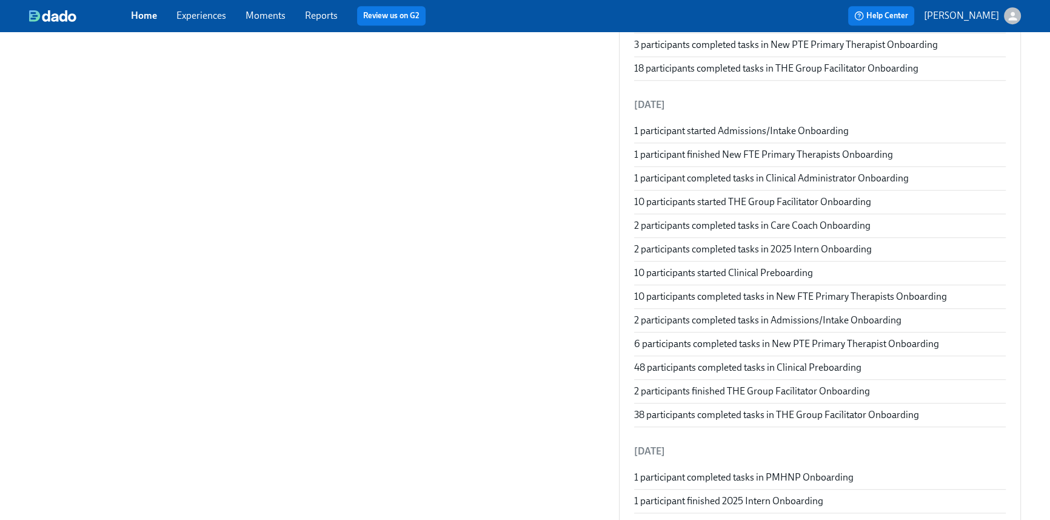
click at [137, 18] on link "Home" at bounding box center [144, 16] width 26 height 12
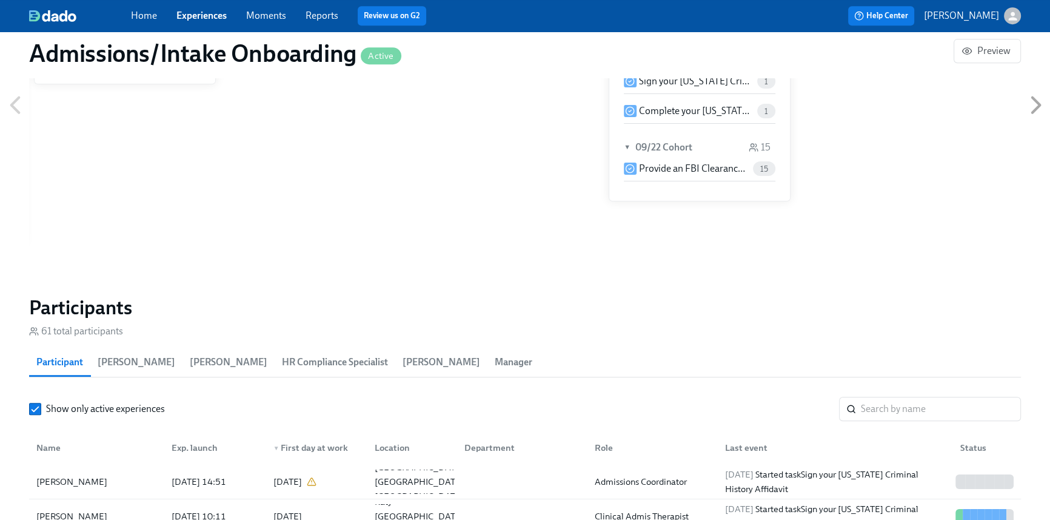
scroll to position [887, 0]
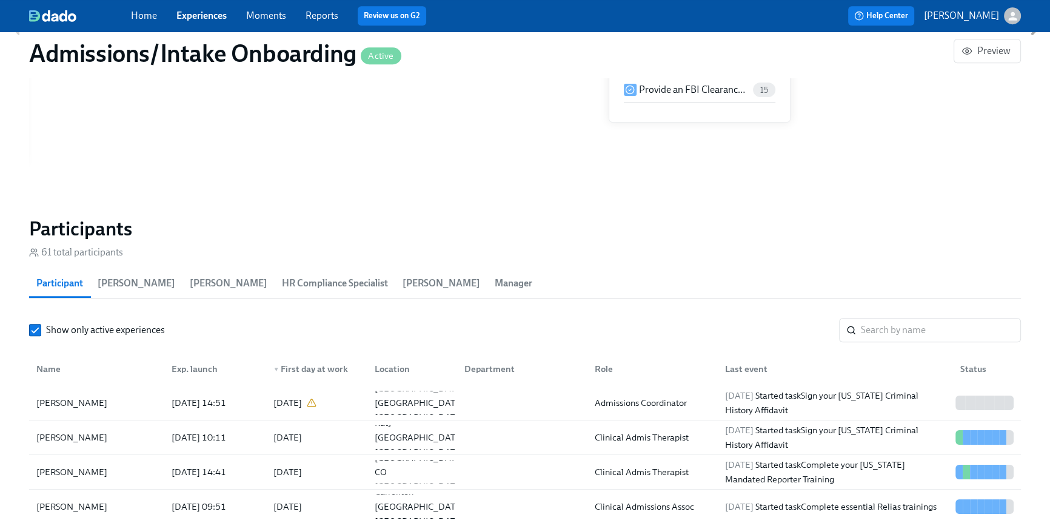
click at [135, 18] on link "Home" at bounding box center [144, 16] width 26 height 12
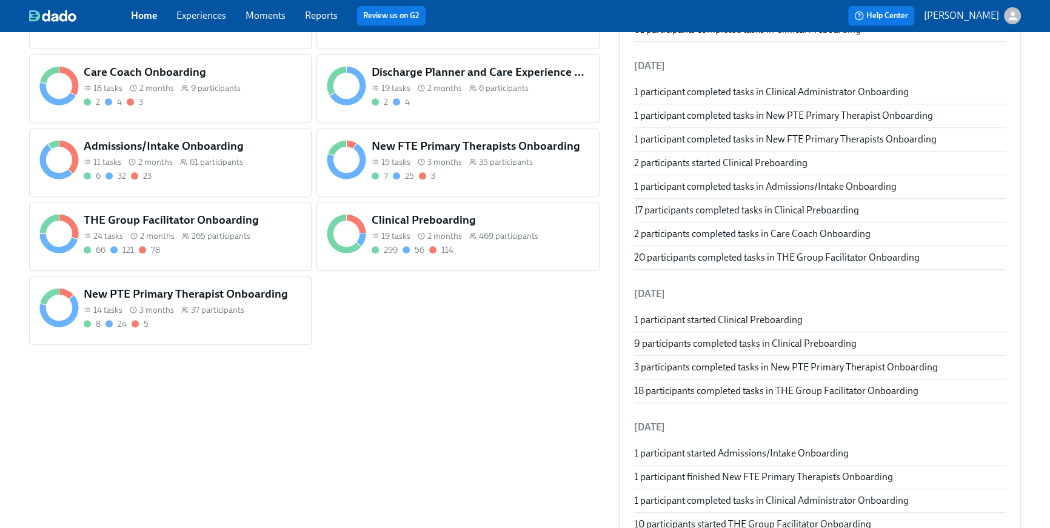
scroll to position [697, 0]
click at [207, 245] on div "66 121 78" at bounding box center [193, 250] width 218 height 12
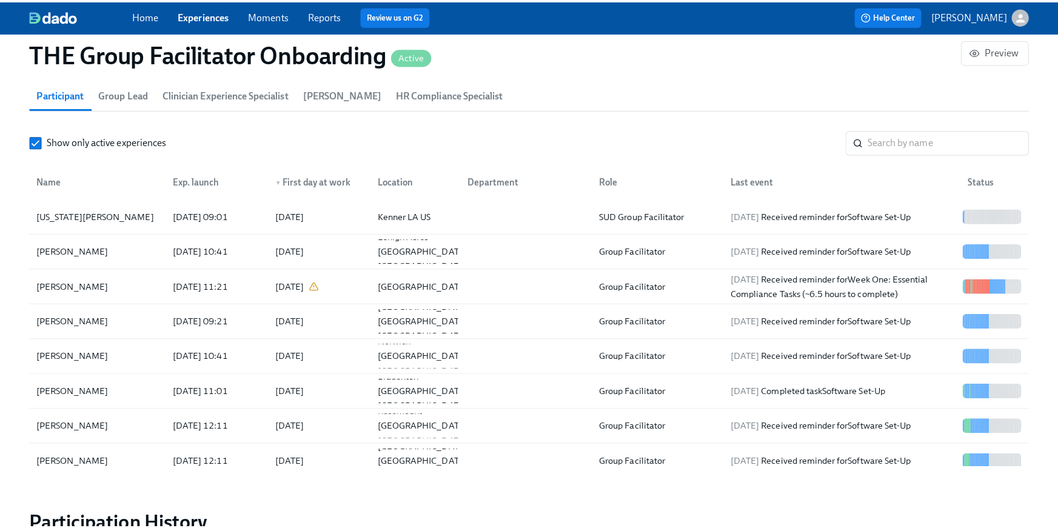
scroll to position [862, 0]
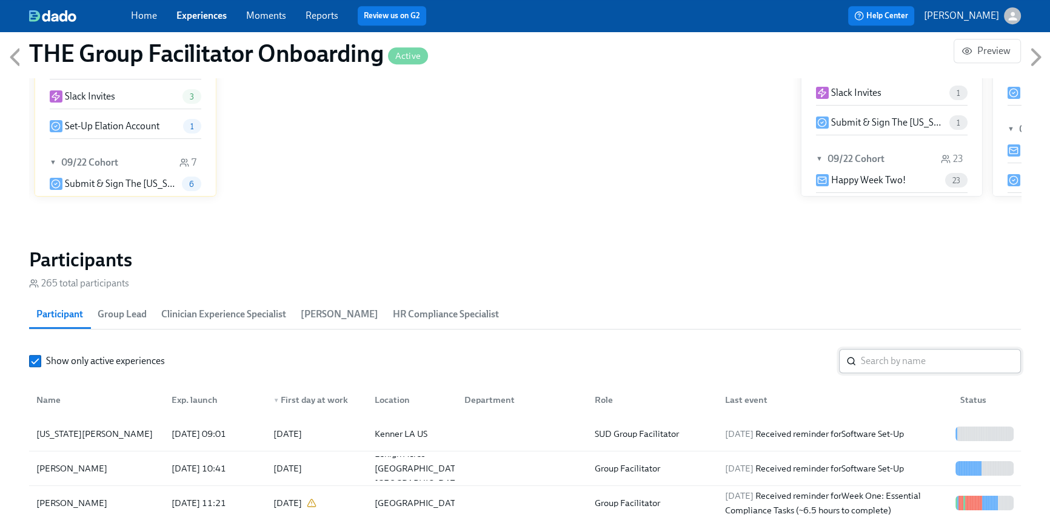
click at [881, 355] on input "search" at bounding box center [941, 361] width 160 height 24
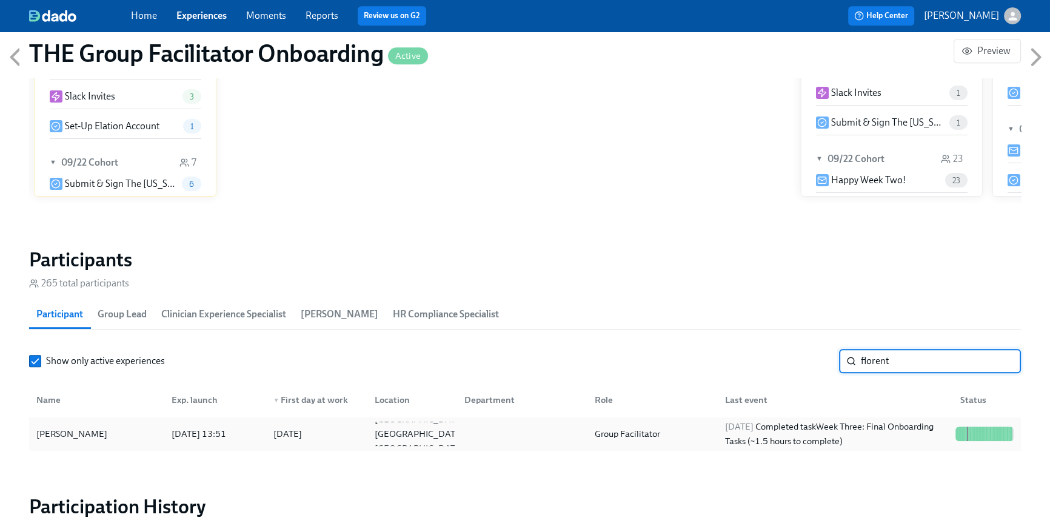
type input "florent"
click at [922, 439] on div "[DATE] Completed task Week Three: Final Onboarding Tasks (~1.5 hours to complet…" at bounding box center [835, 433] width 230 height 29
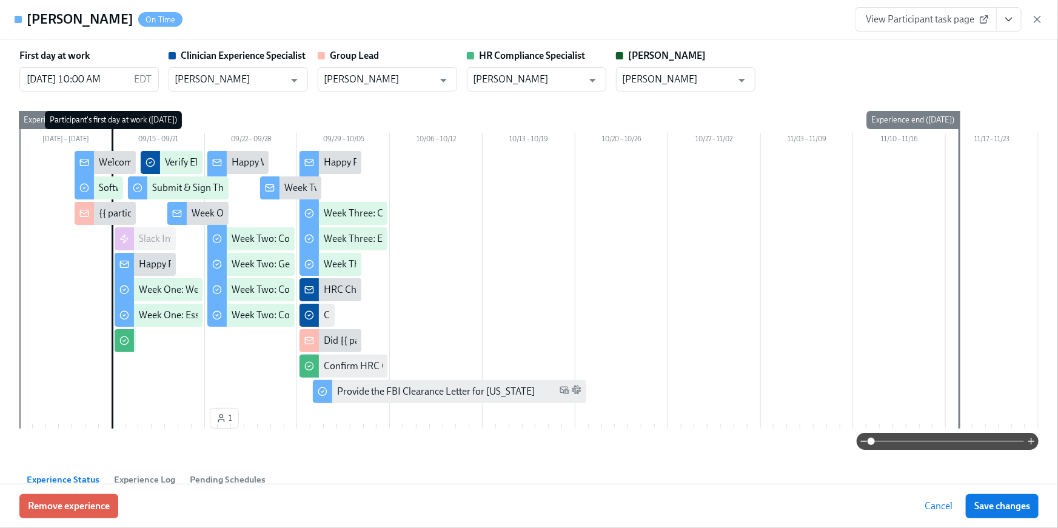
click at [1003, 30] on button "View task page" at bounding box center [1008, 19] width 25 height 24
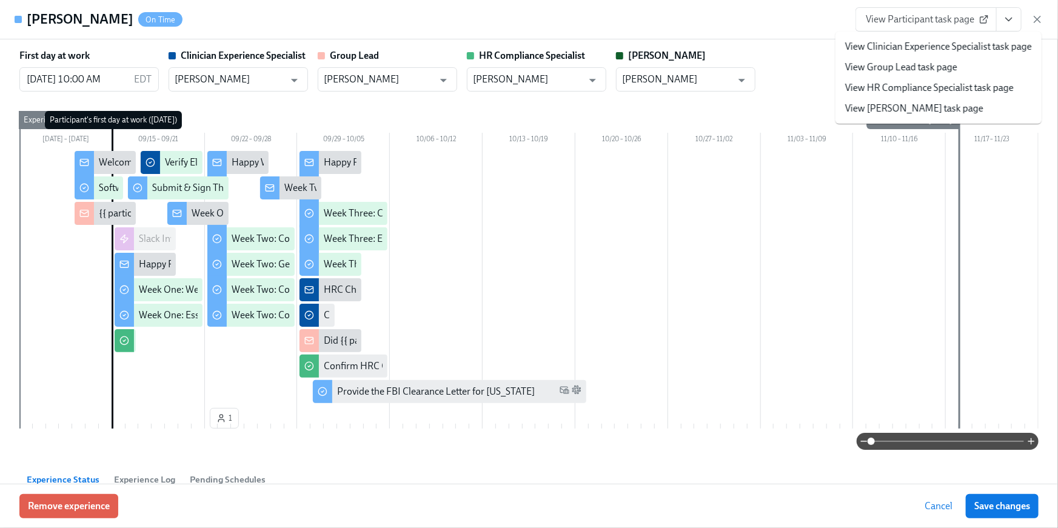
click at [955, 84] on link "View HR Compliance Specialist task page" at bounding box center [929, 87] width 169 height 13
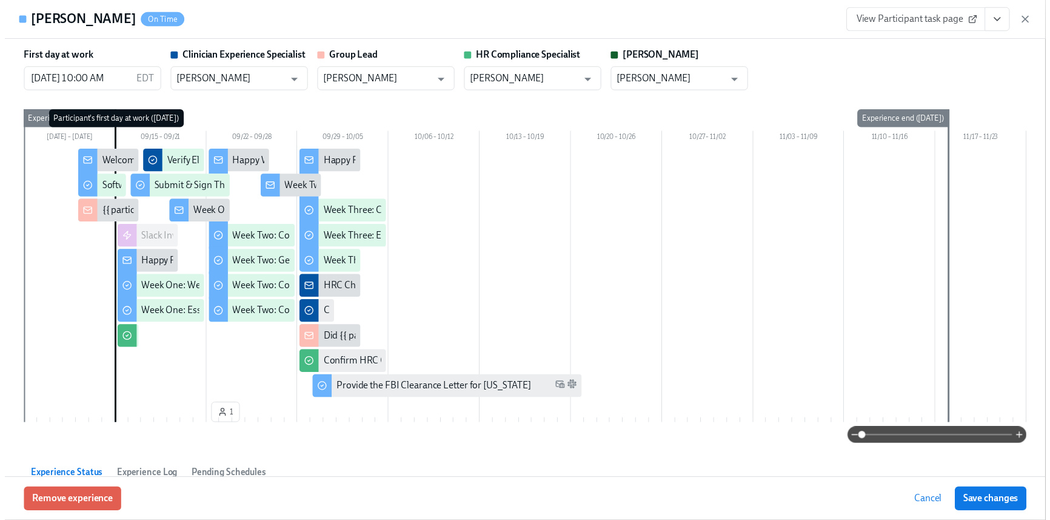
scroll to position [0, 17198]
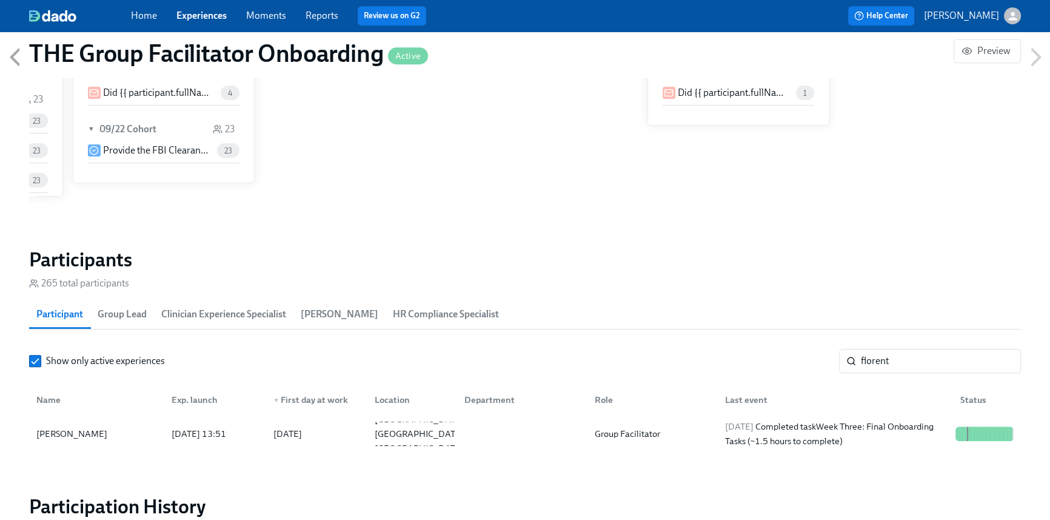
scroll to position [0, 17189]
click at [150, 22] on div "Home Experiences Moments Reports Review us on G2" at bounding box center [353, 15] width 445 height 19
click at [147, 10] on link "Home" at bounding box center [144, 16] width 26 height 12
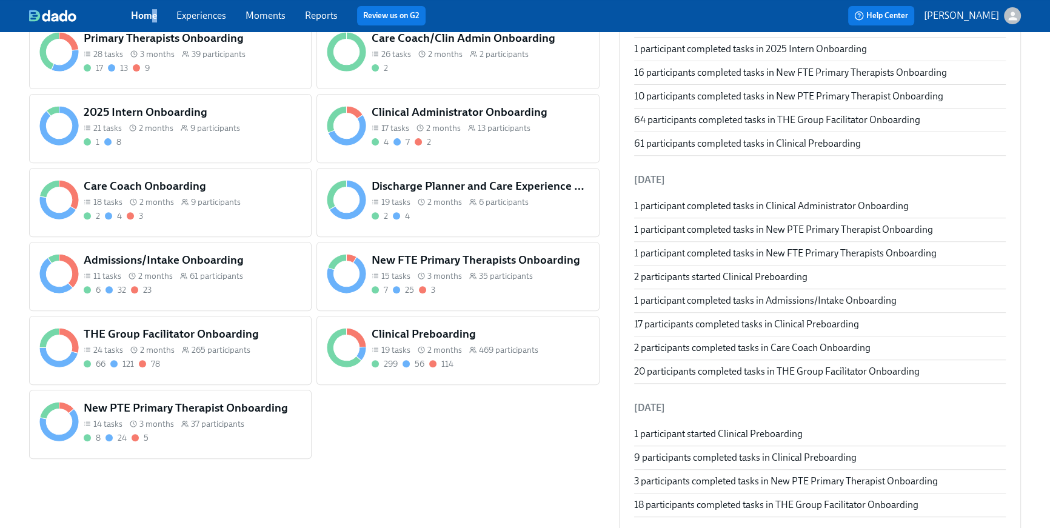
scroll to position [632, 0]
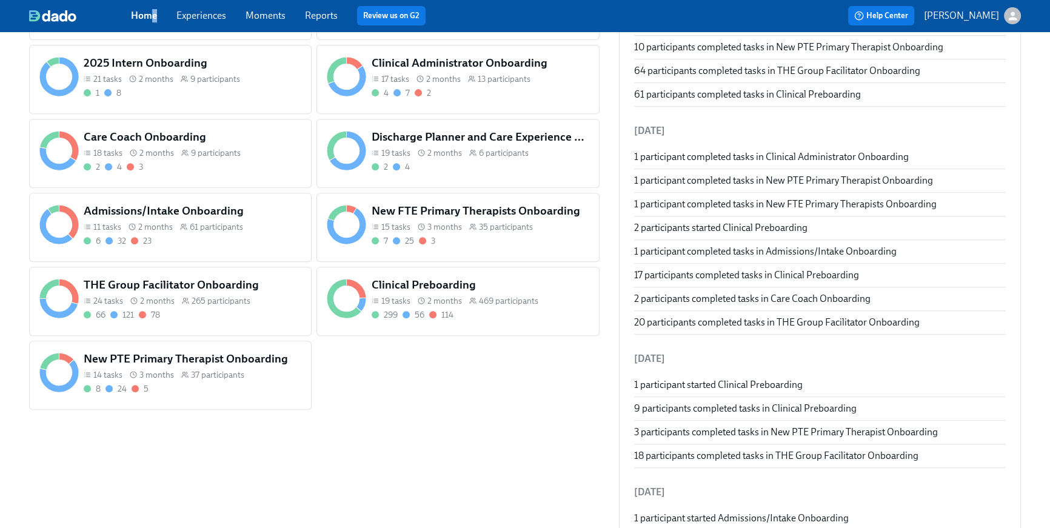
click at [231, 228] on span "61 participants" at bounding box center [216, 227] width 53 height 12
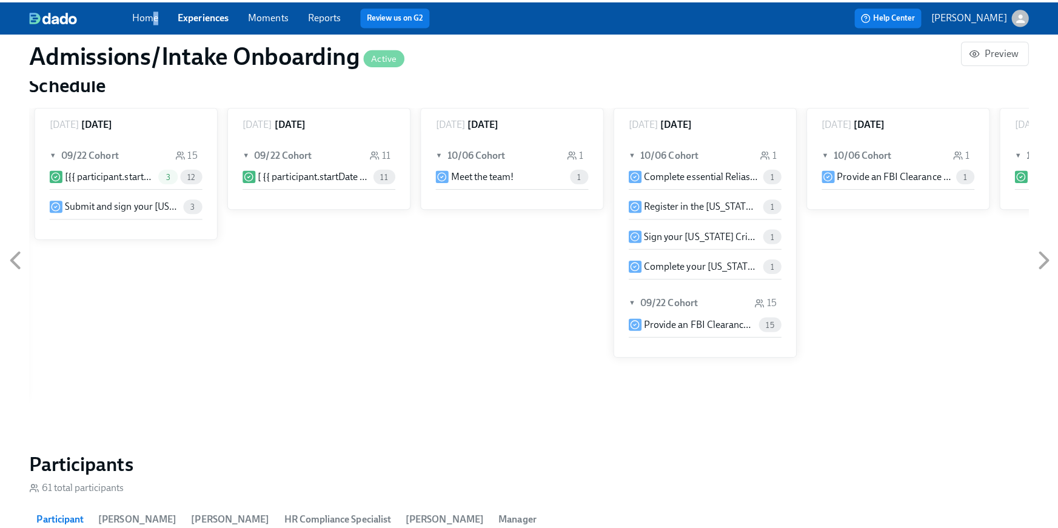
scroll to position [841, 0]
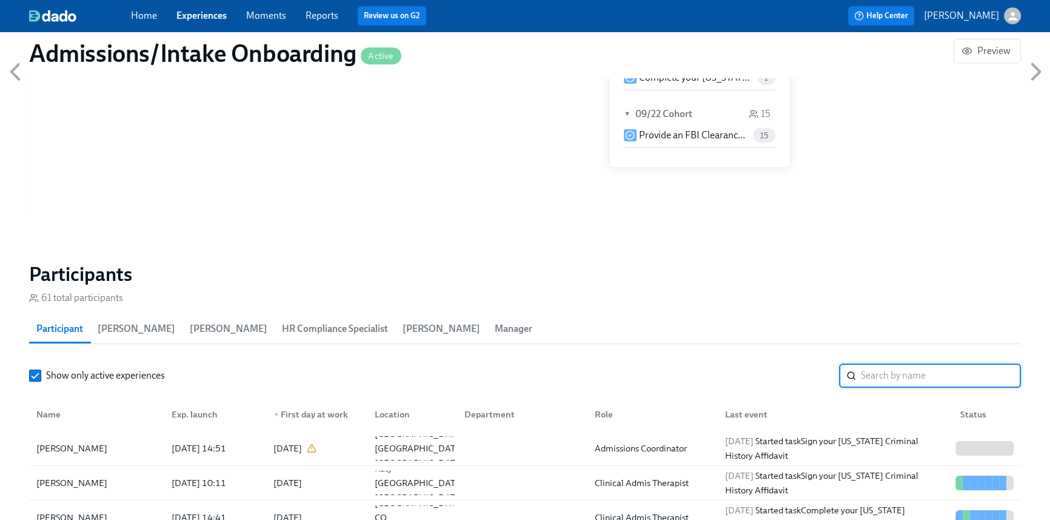
click at [872, 375] on input "search" at bounding box center [941, 375] width 160 height 24
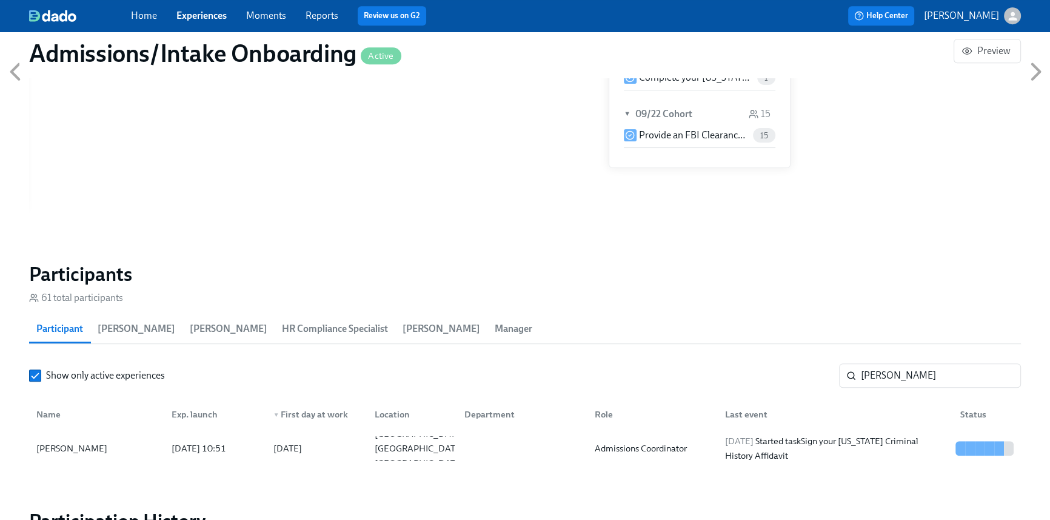
click at [844, 455] on div "[DATE] Started task Sign your [US_STATE] Criminal History Affidavit" at bounding box center [835, 447] width 230 height 29
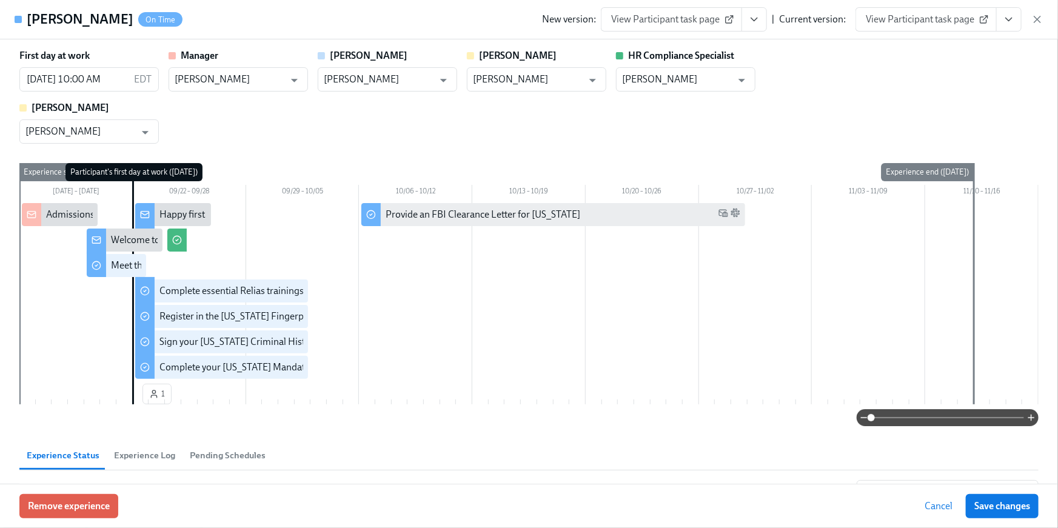
click at [1014, 24] on icon "View task page" at bounding box center [1009, 19] width 12 height 12
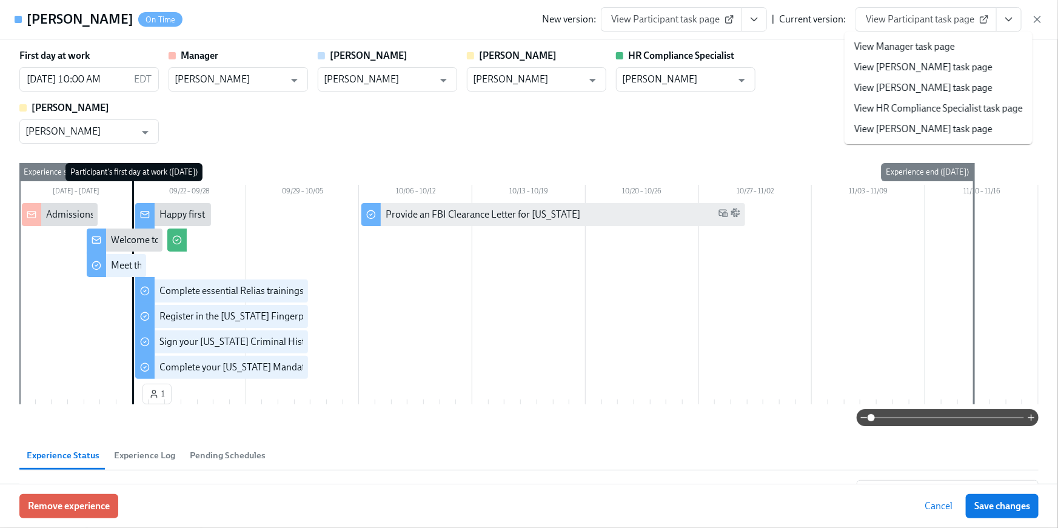
click at [925, 104] on link "View HR Compliance Specialist task page" at bounding box center [938, 108] width 169 height 13
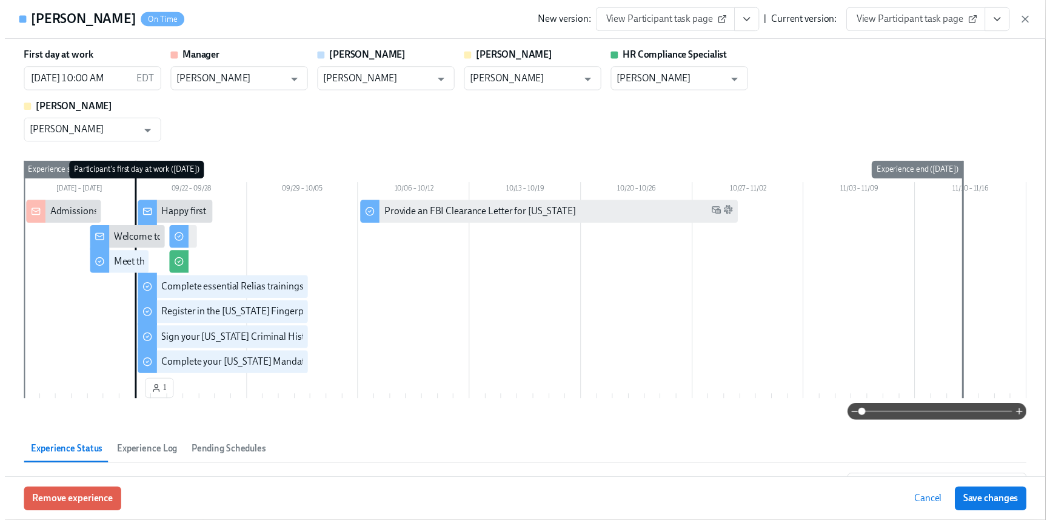
scroll to position [0, 6087]
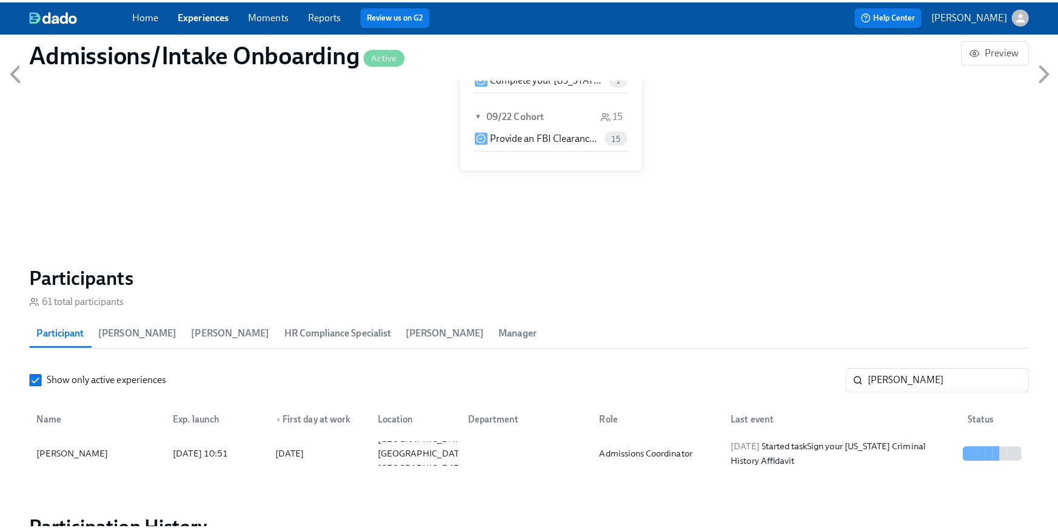
scroll to position [0, 6078]
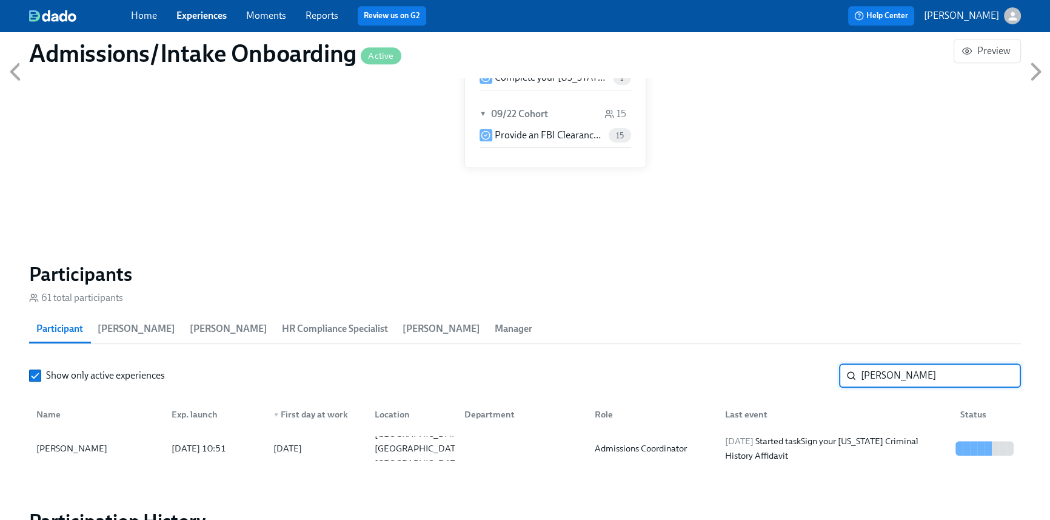
drag, startPoint x: 895, startPoint y: 375, endPoint x: 815, endPoint y: 366, distance: 81.1
click at [818, 365] on div "Show only active experiences [PERSON_NAME] ​" at bounding box center [525, 375] width 992 height 24
type input "[PERSON_NAME]"
click at [672, 442] on div "Admissions Coordinator" at bounding box center [641, 448] width 102 height 15
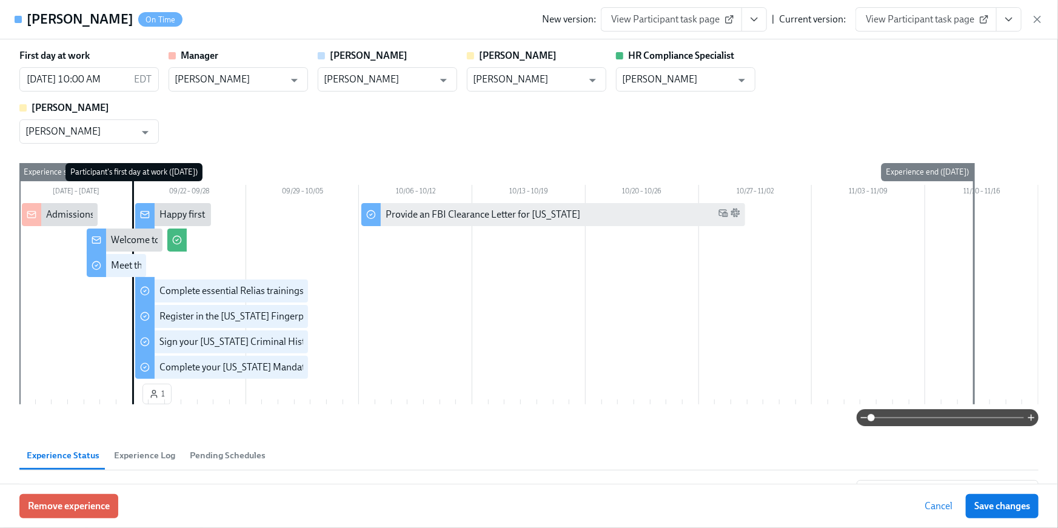
click at [1005, 26] on button "View task page" at bounding box center [1008, 19] width 25 height 24
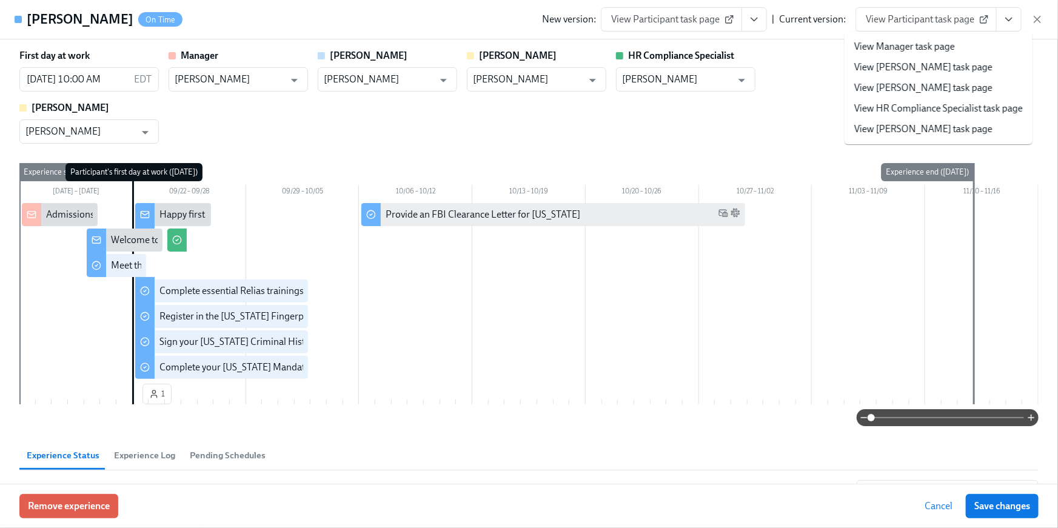
click at [965, 113] on link "View HR Compliance Specialist task page" at bounding box center [938, 108] width 169 height 13
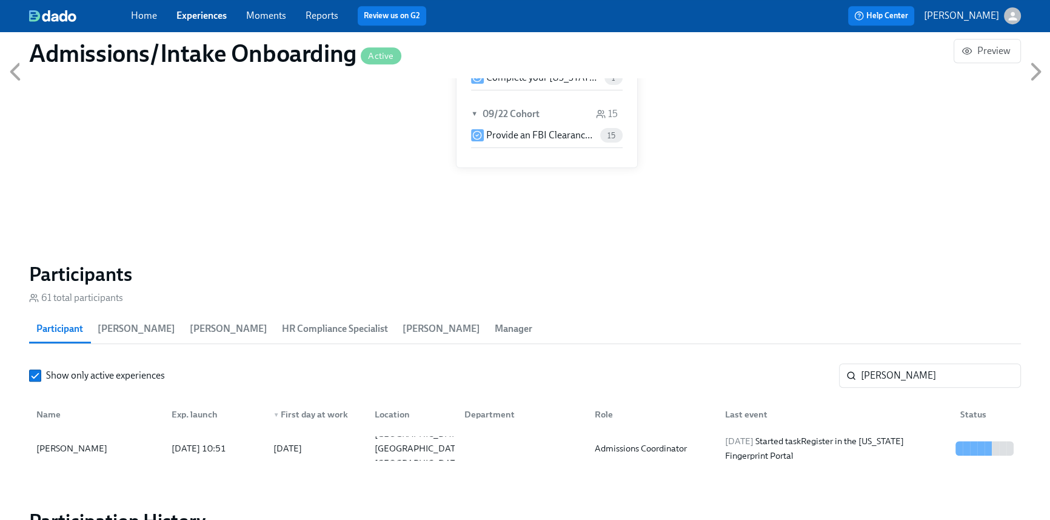
scroll to position [0, 6078]
click at [142, 13] on link "Home" at bounding box center [144, 16] width 26 height 12
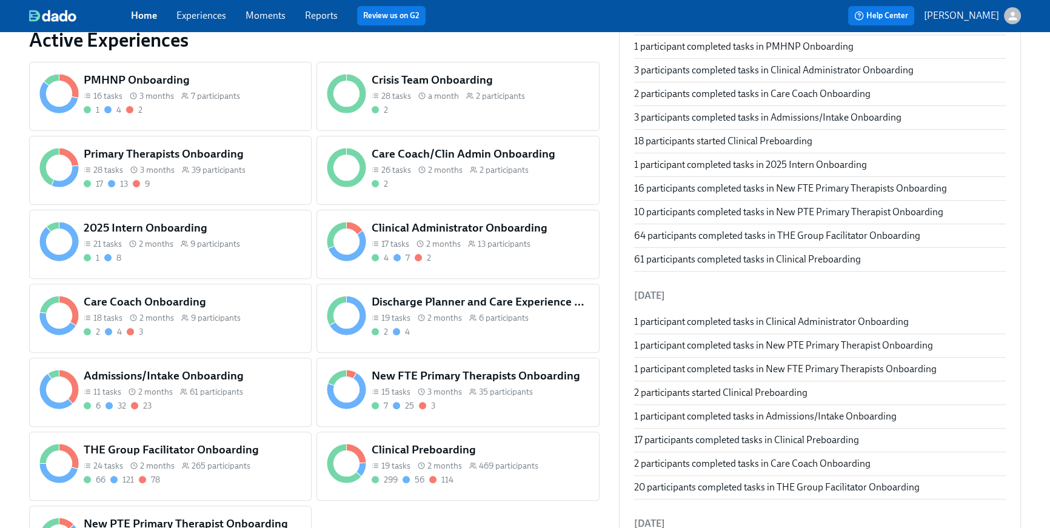
scroll to position [686, 0]
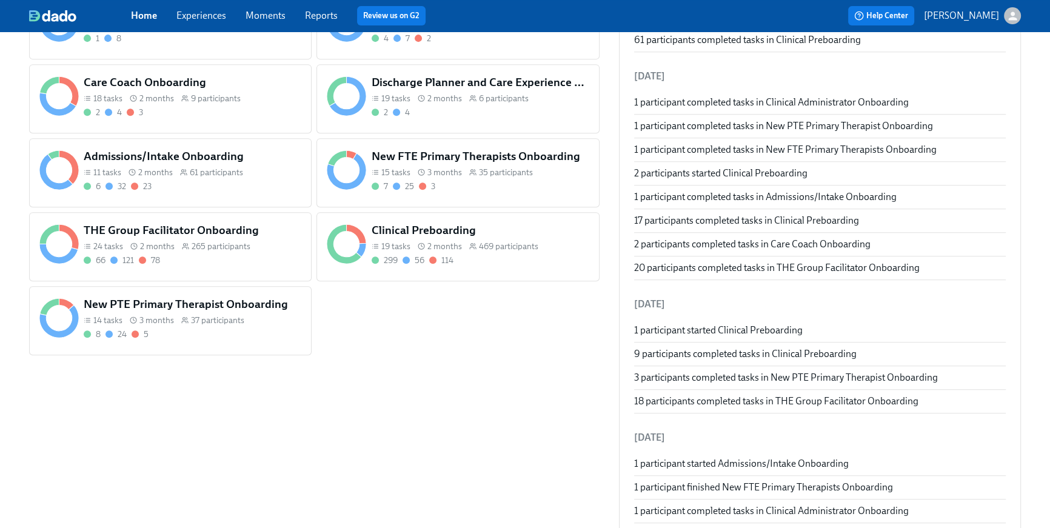
click at [168, 247] on span "2 months" at bounding box center [157, 247] width 35 height 12
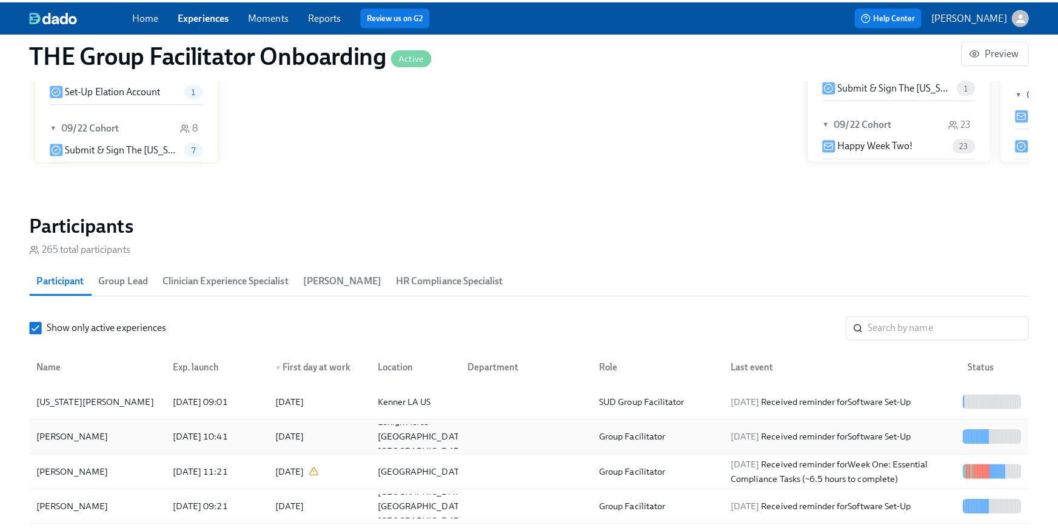
scroll to position [912, 0]
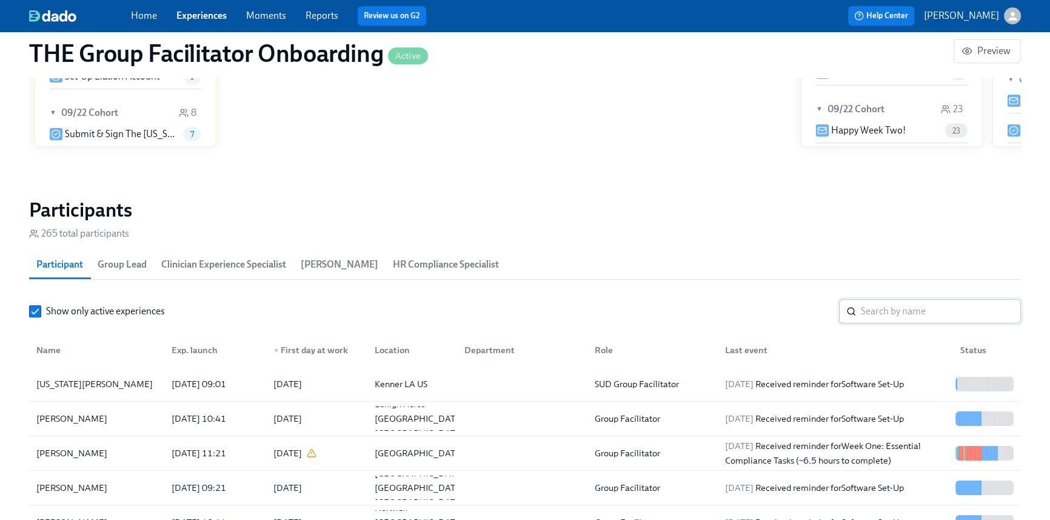
click at [890, 314] on input "search" at bounding box center [941, 311] width 160 height 24
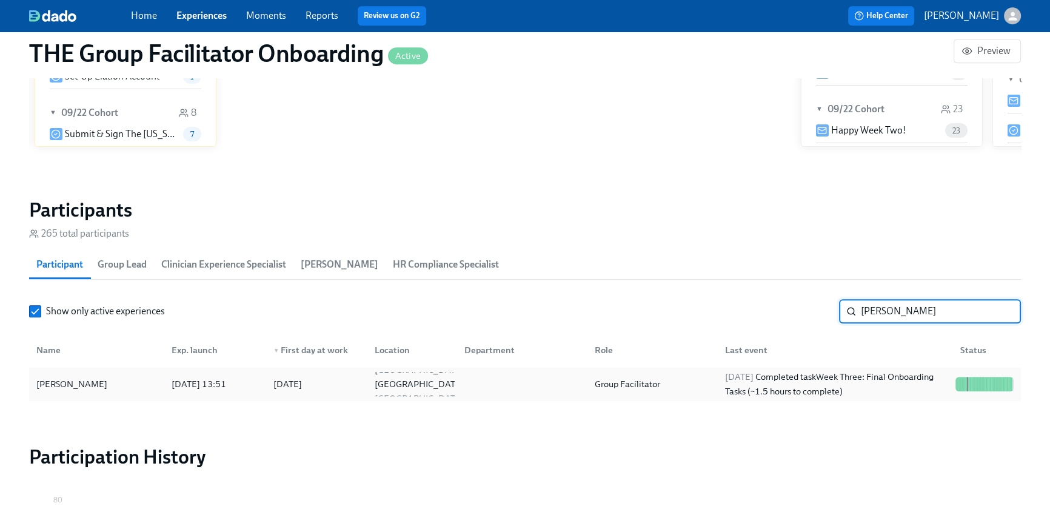
type input "[PERSON_NAME]"
click at [837, 378] on div "[DATE] Completed task Week Three: Final Onboarding Tasks (~1.5 hours to complet…" at bounding box center [835, 383] width 230 height 29
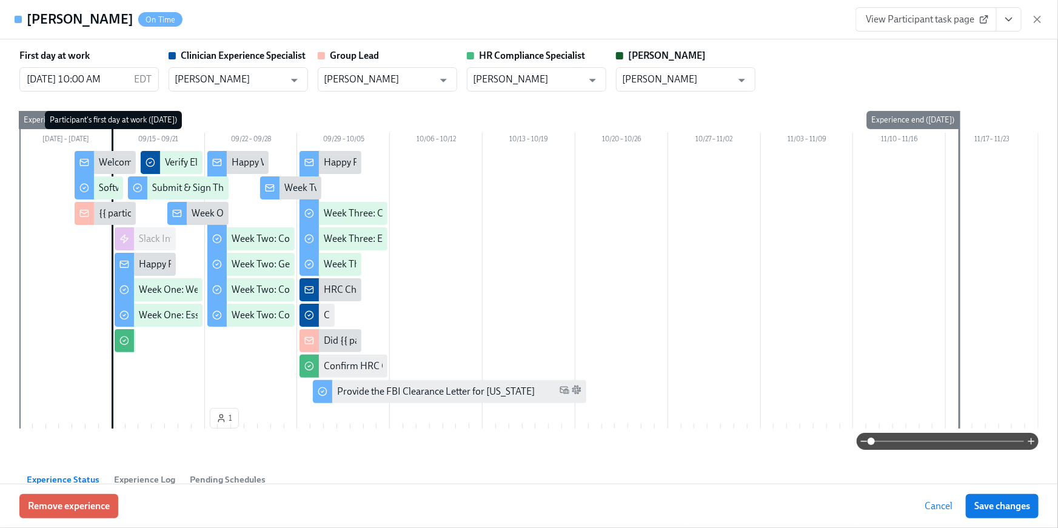
click at [938, 28] on link "View Participant task page" at bounding box center [925, 19] width 141 height 24
